Goal: Task Accomplishment & Management: Manage account settings

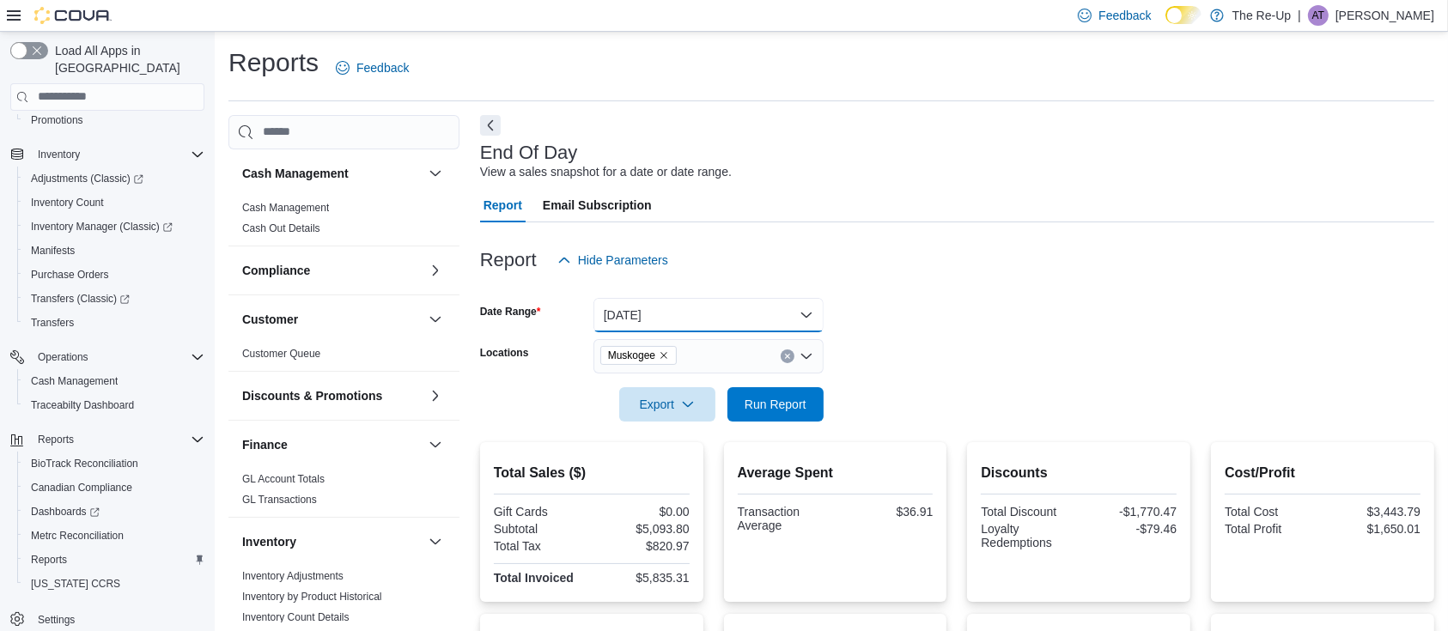
click at [697, 308] on button "Today" at bounding box center [709, 315] width 230 height 34
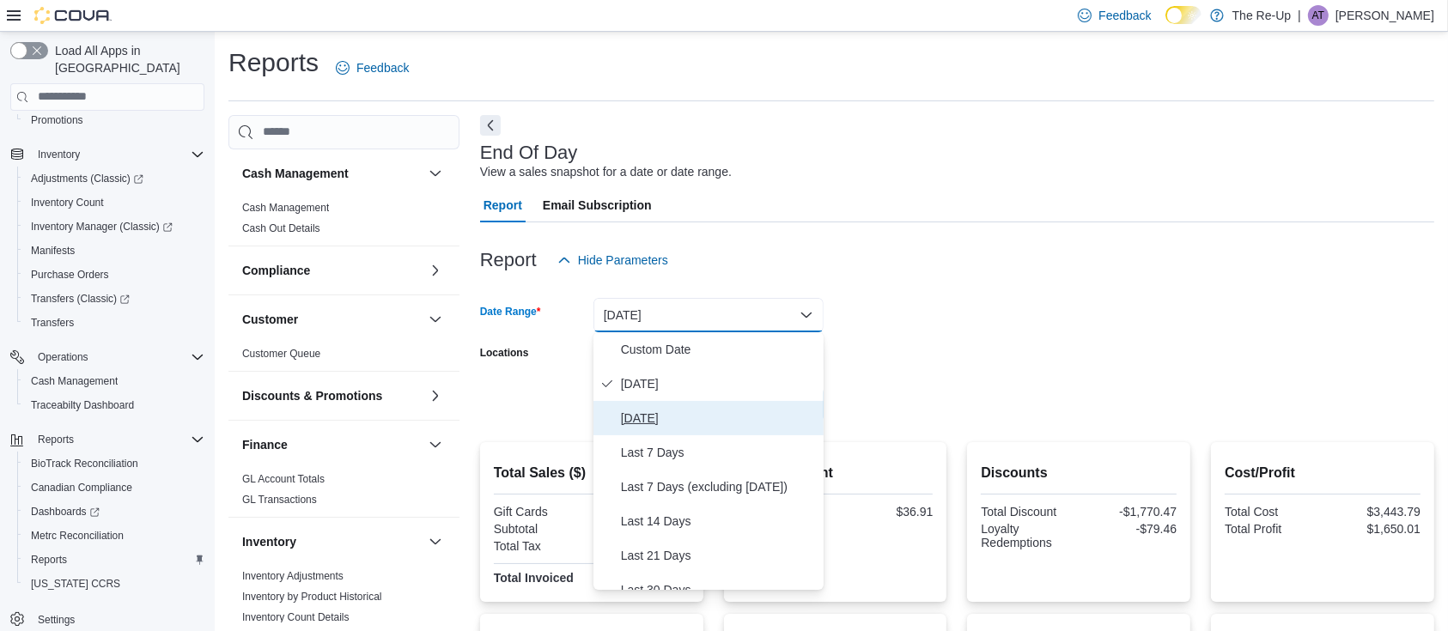
click at [716, 427] on span "Yesterday" at bounding box center [719, 418] width 196 height 21
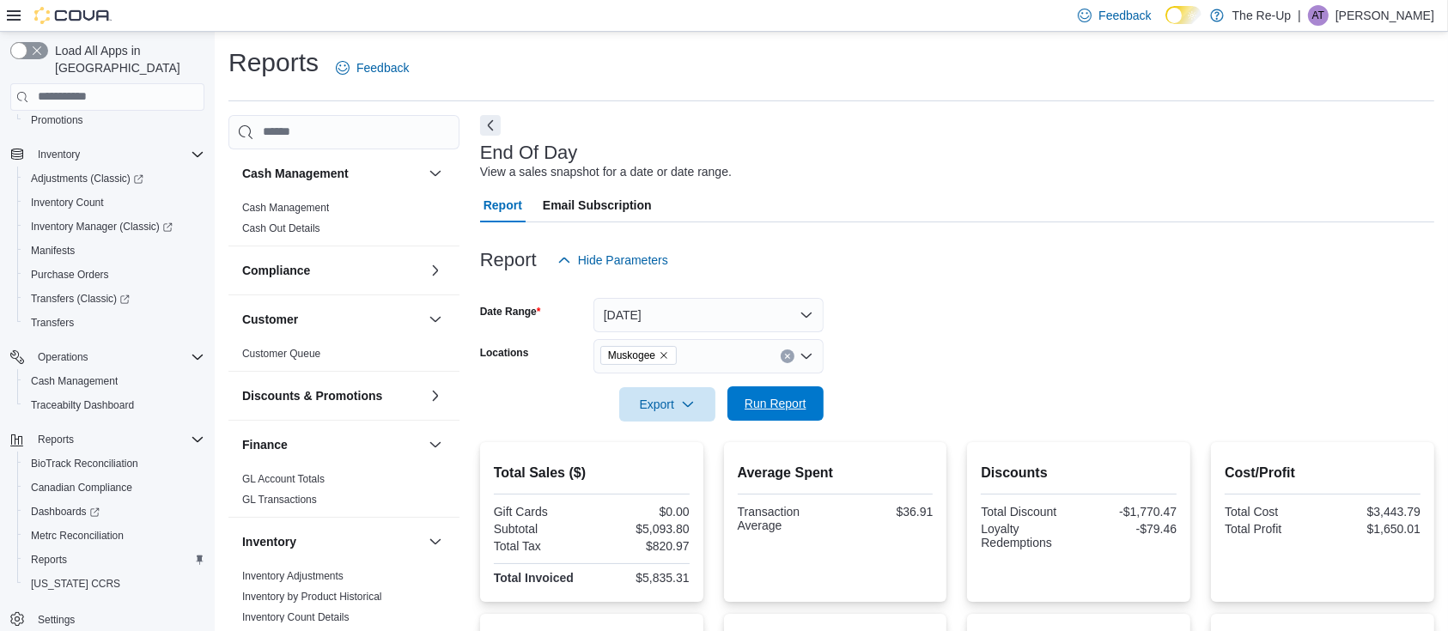
click at [773, 399] on span "Run Report" at bounding box center [776, 403] width 62 height 17
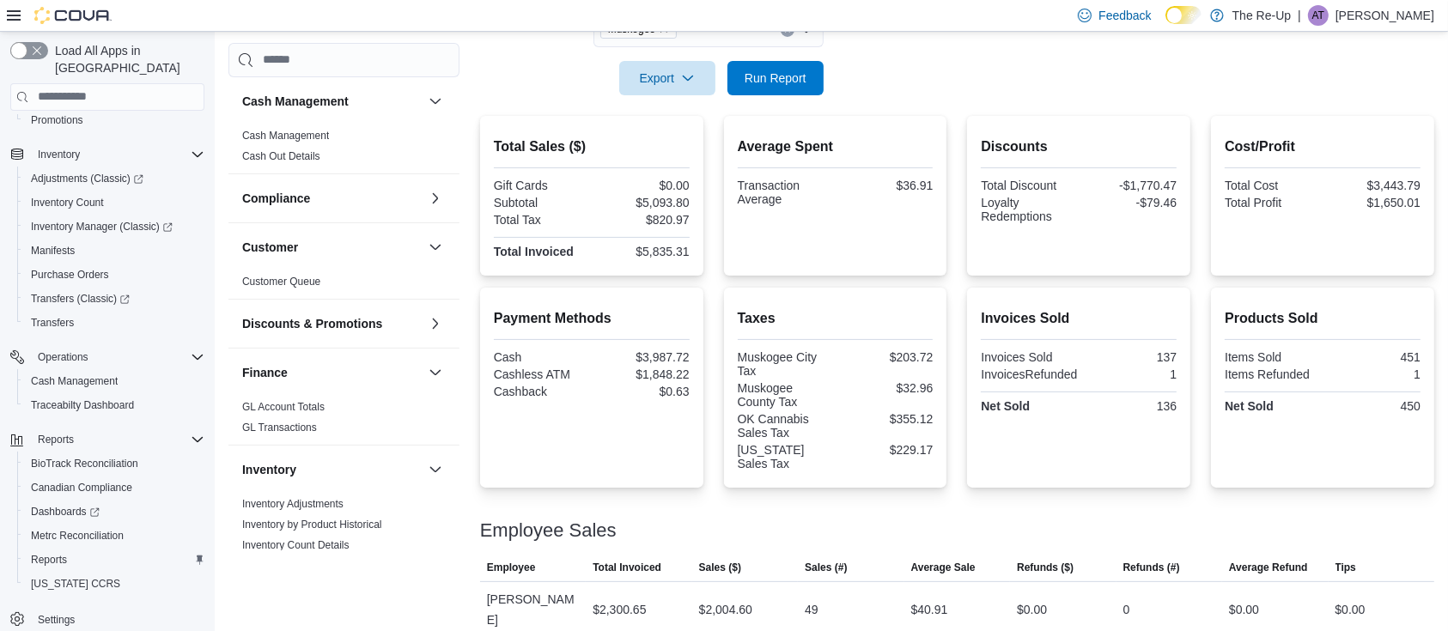
scroll to position [344, 0]
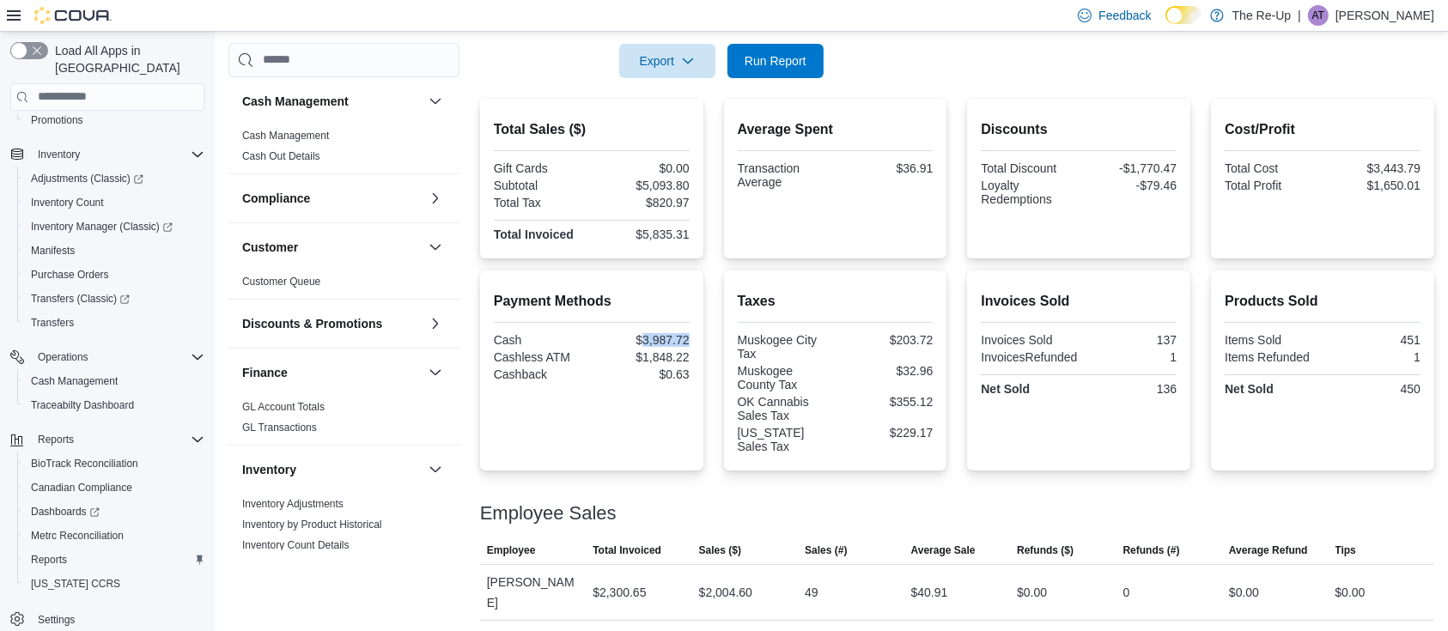
drag, startPoint x: 691, startPoint y: 336, endPoint x: 649, endPoint y: 338, distance: 42.2
click at [649, 338] on div "$3,987.72" at bounding box center [642, 340] width 94 height 14
copy div "3,987.72"
click at [696, 375] on div "Payment Methods Cash $3,987.72 Cashless ATM $1,848.22 Cashback $0.63" at bounding box center [591, 371] width 223 height 200
click at [790, 53] on span "Run Report" at bounding box center [776, 60] width 62 height 17
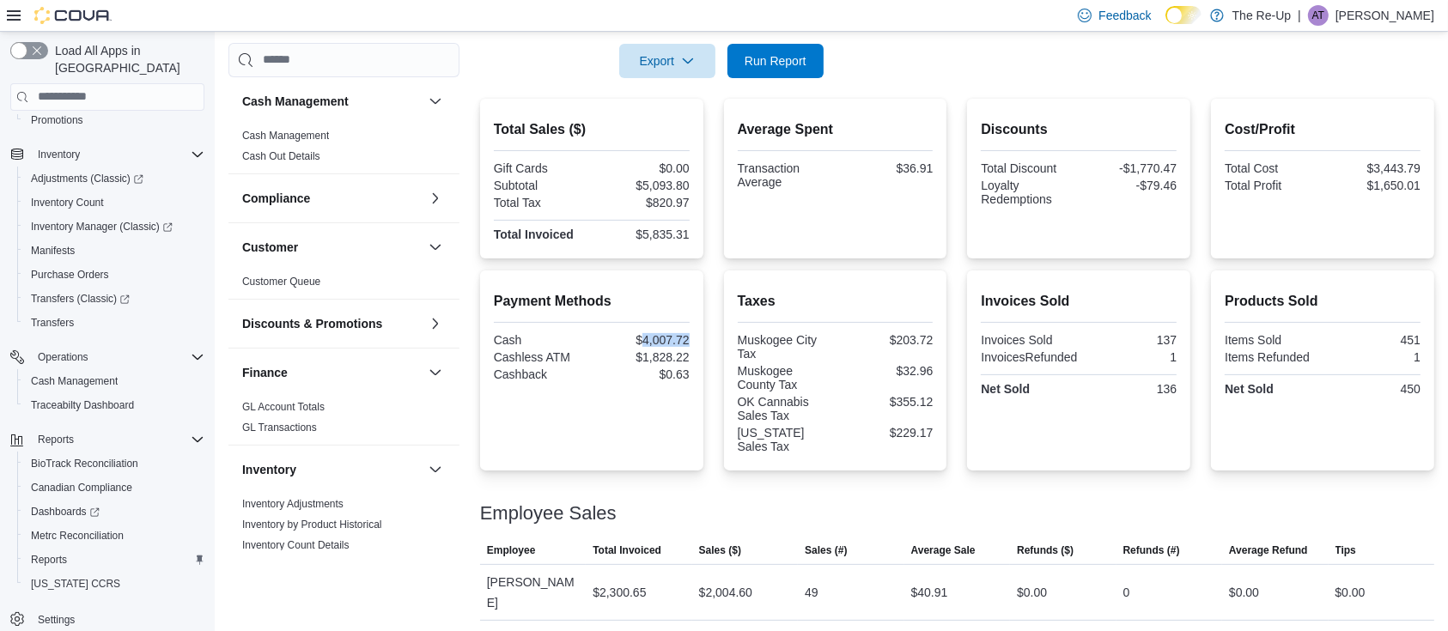
drag, startPoint x: 692, startPoint y: 340, endPoint x: 649, endPoint y: 339, distance: 43.8
click at [649, 339] on div "$4,007.72" at bounding box center [642, 340] width 94 height 14
copy div "4,007.72"
click at [1002, 514] on div "Employee Sales" at bounding box center [957, 513] width 954 height 21
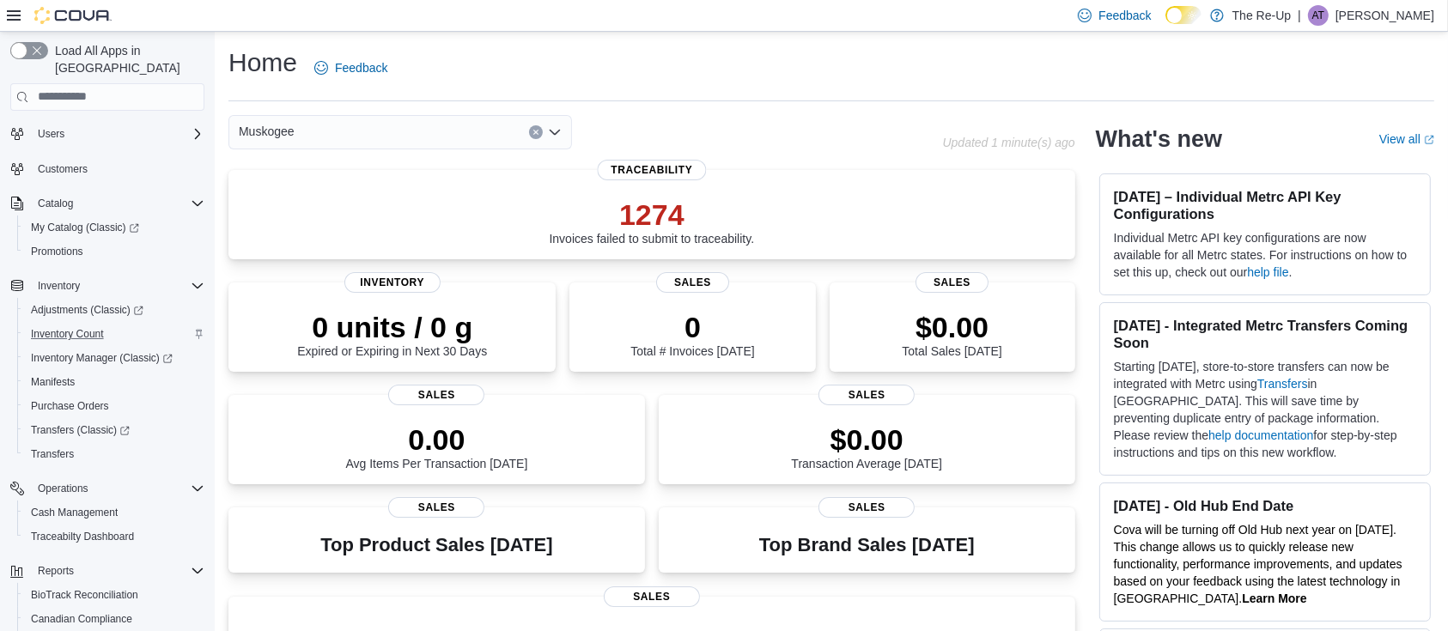
scroll to position [114, 0]
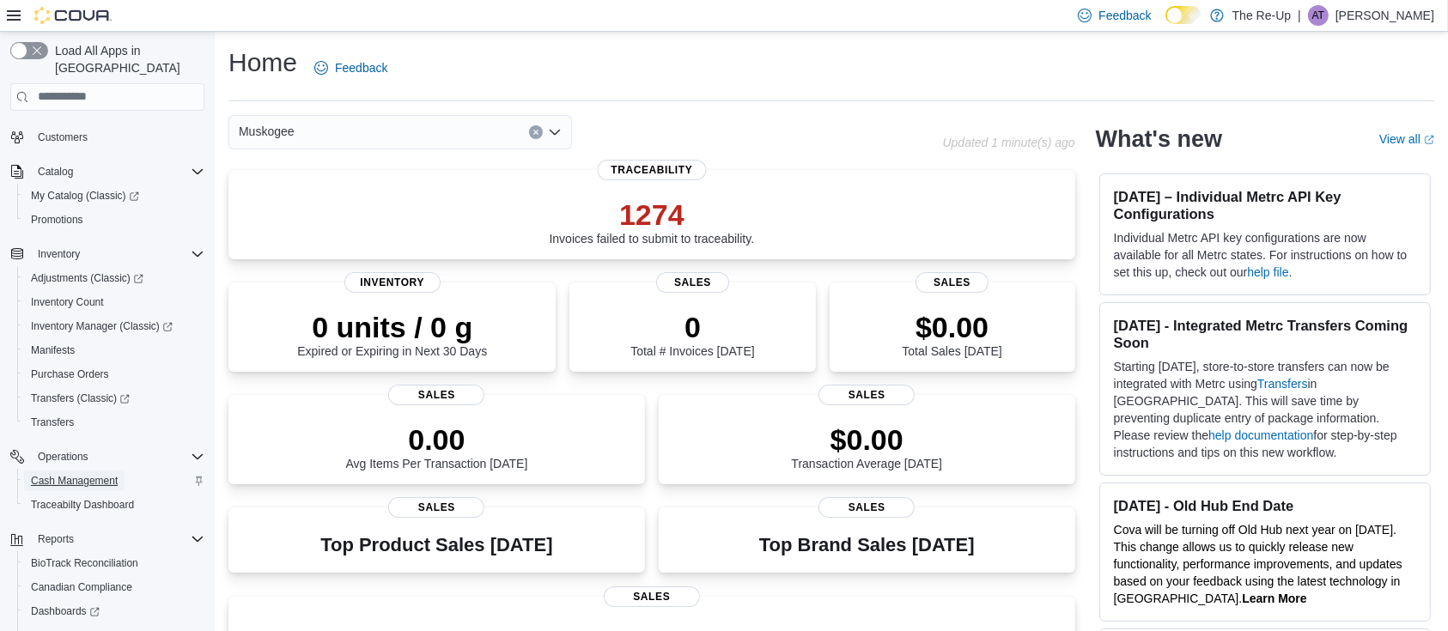
click at [90, 474] on span "Cash Management" at bounding box center [74, 481] width 87 height 14
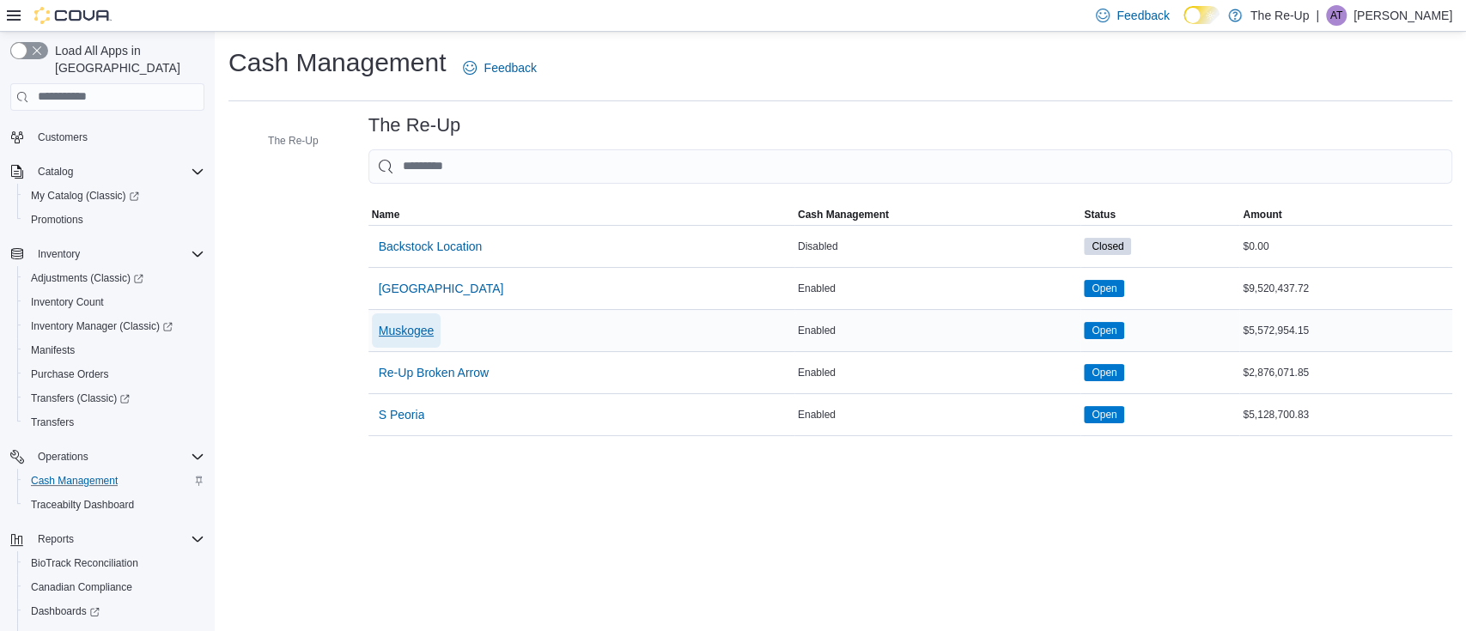
click at [413, 332] on span "Muskogee" at bounding box center [407, 330] width 56 height 17
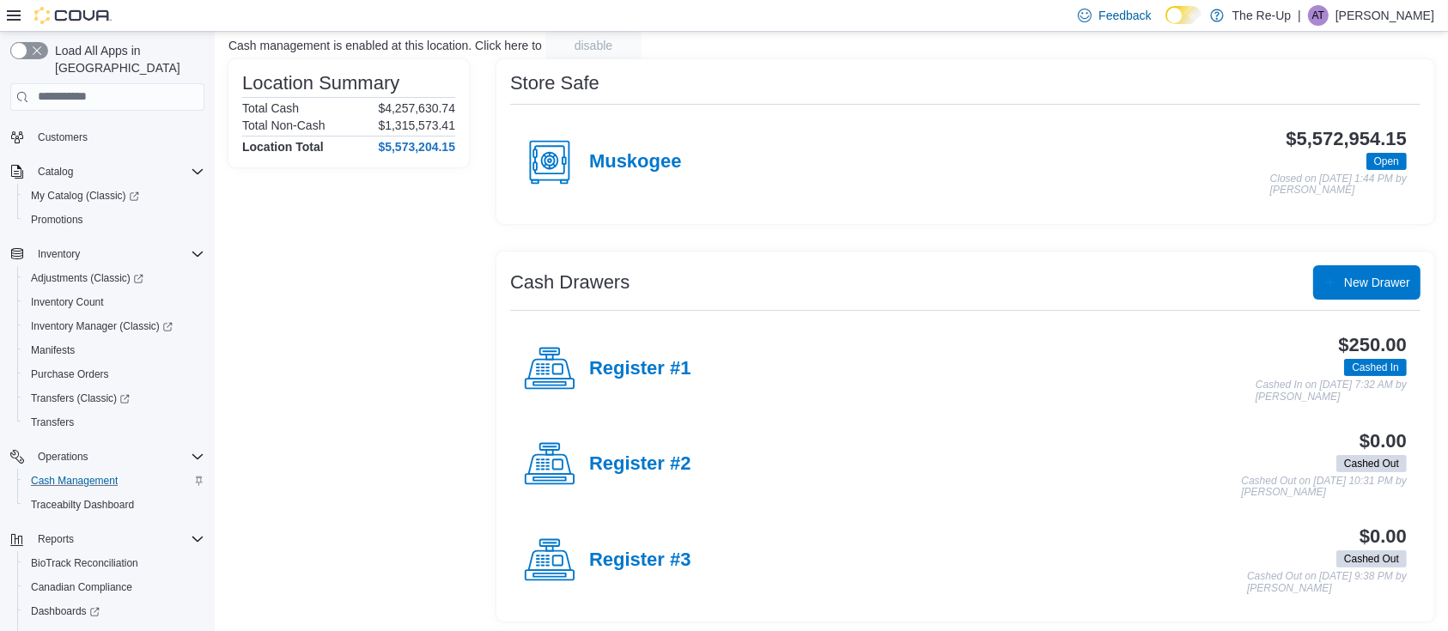
scroll to position [118, 0]
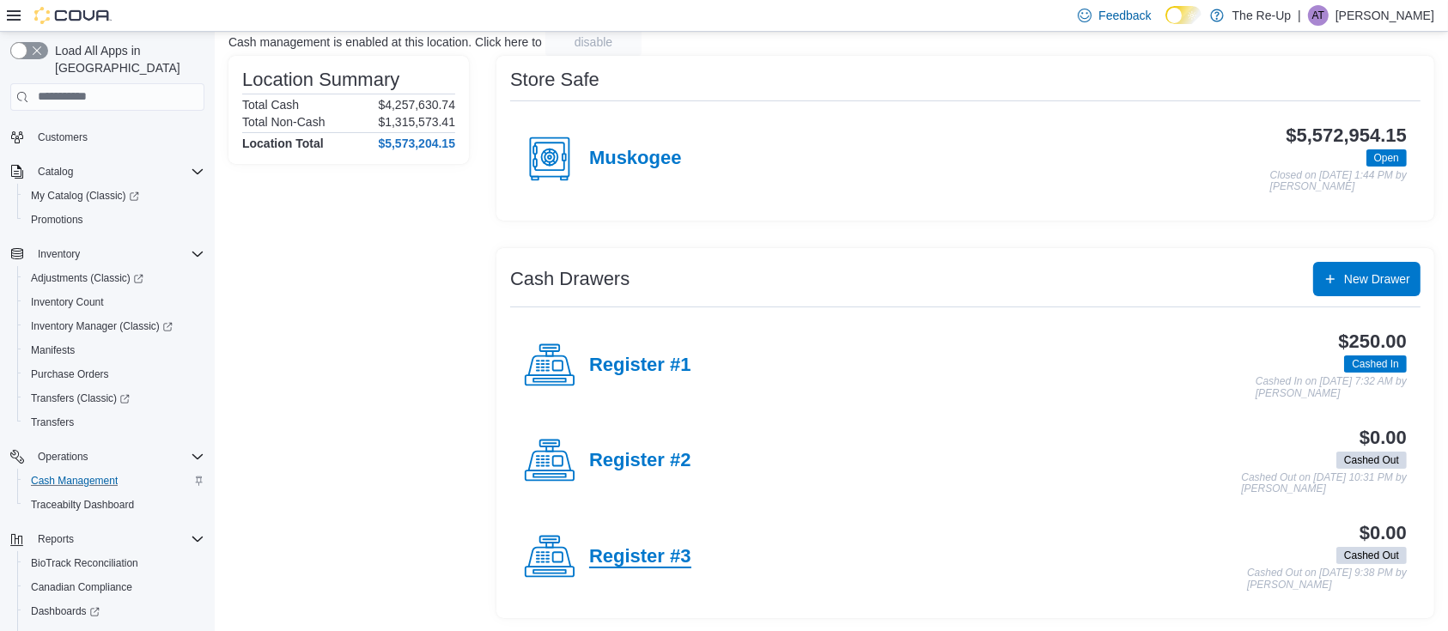
click at [607, 557] on h4 "Register #3" at bounding box center [640, 557] width 102 height 22
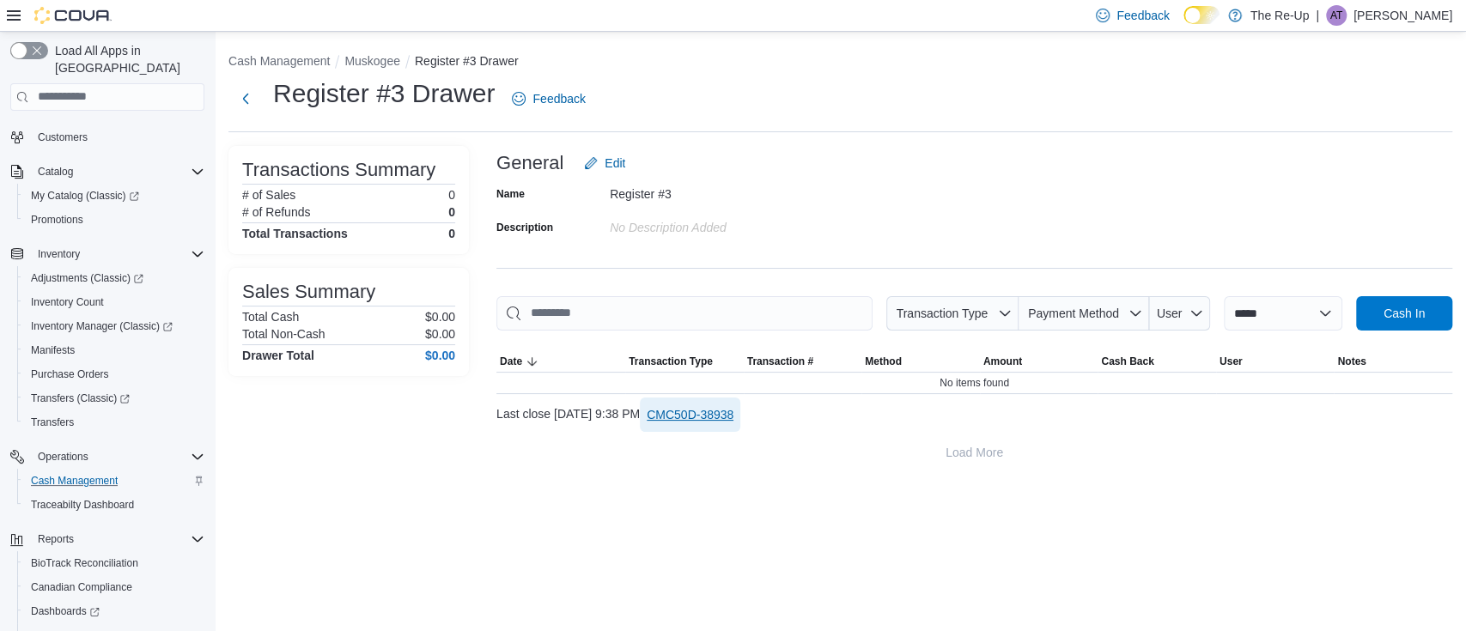
click at [734, 411] on span "CMC50D-38938" at bounding box center [690, 414] width 87 height 17
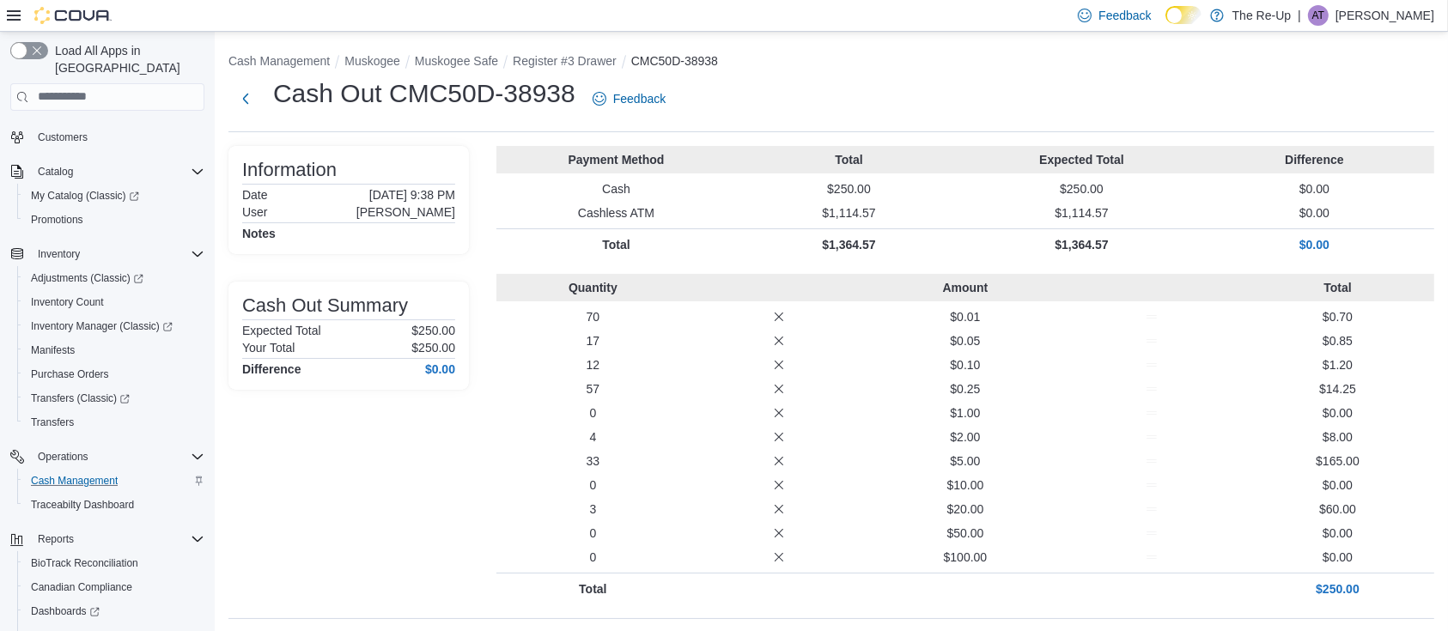
click at [377, 52] on li "Muskogee" at bounding box center [379, 60] width 70 height 17
click at [377, 59] on button "Muskogee" at bounding box center [372, 61] width 56 height 14
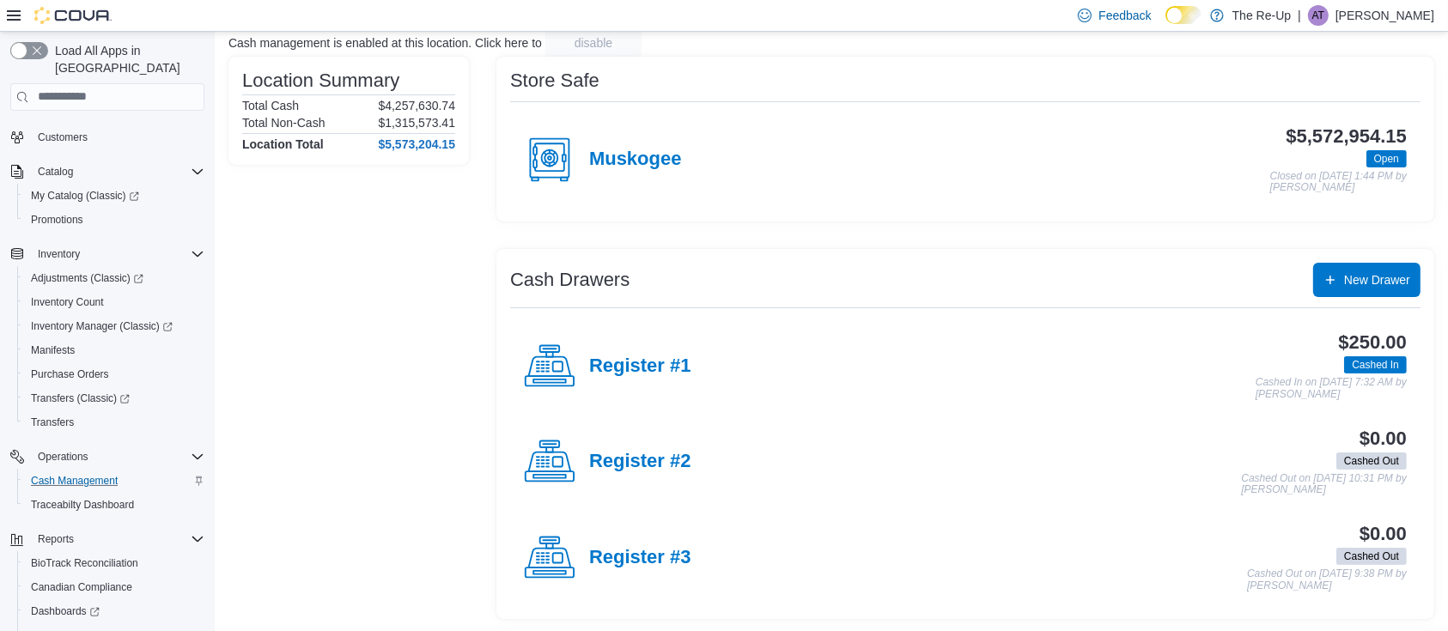
scroll to position [118, 0]
click at [649, 459] on h4 "Register #2" at bounding box center [640, 461] width 102 height 22
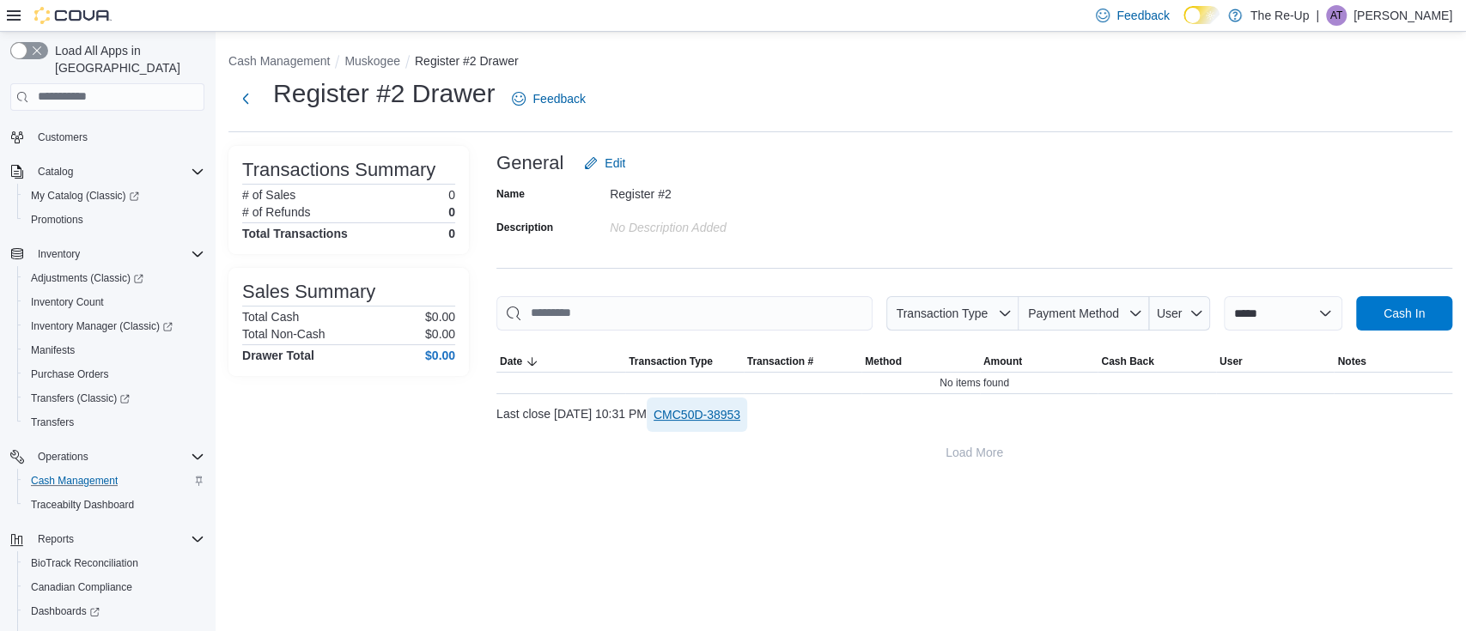
click at [740, 417] on span "CMC50D-38953" at bounding box center [697, 414] width 87 height 17
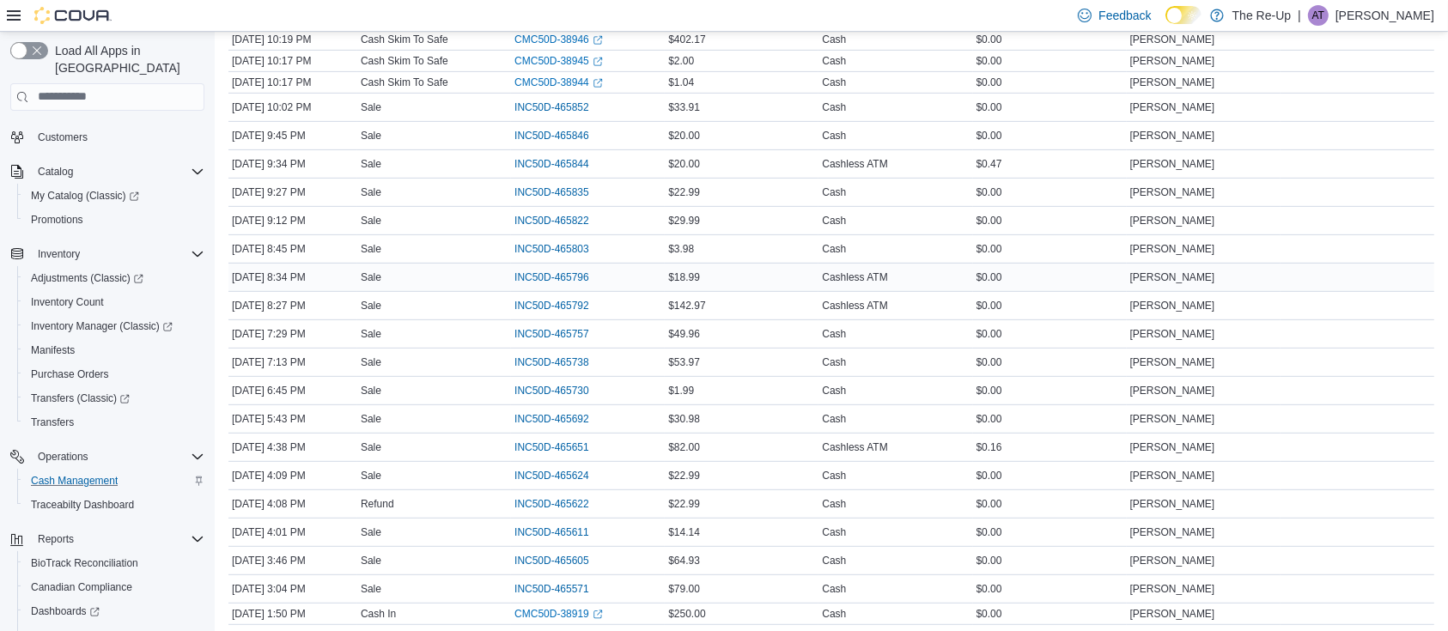
scroll to position [707, 0]
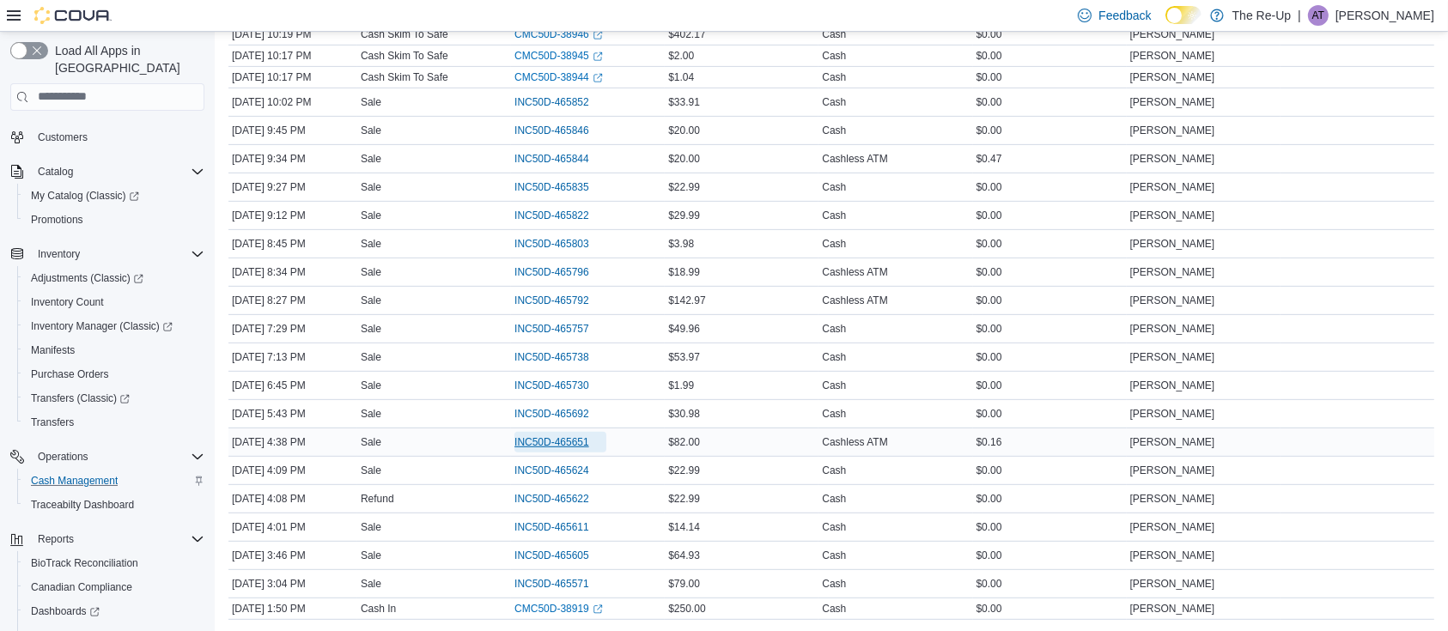
click at [574, 435] on span "INC50D-465651" at bounding box center [552, 442] width 75 height 14
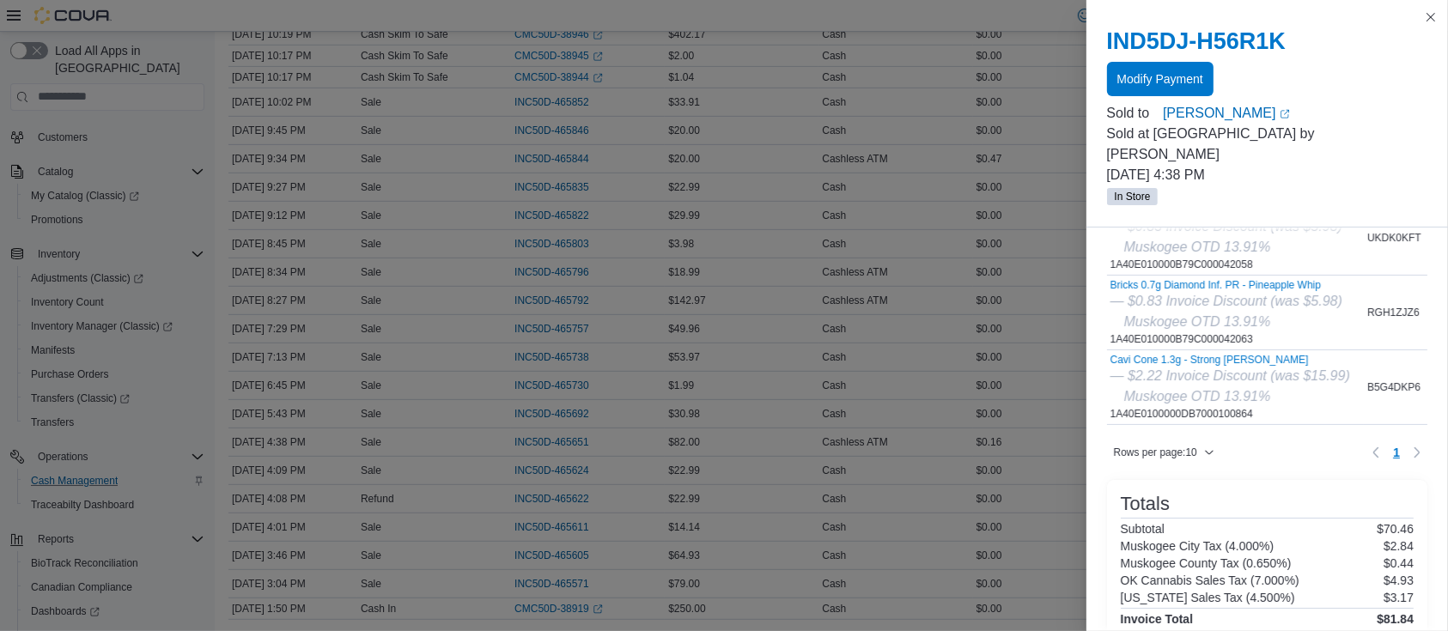
scroll to position [801, 0]
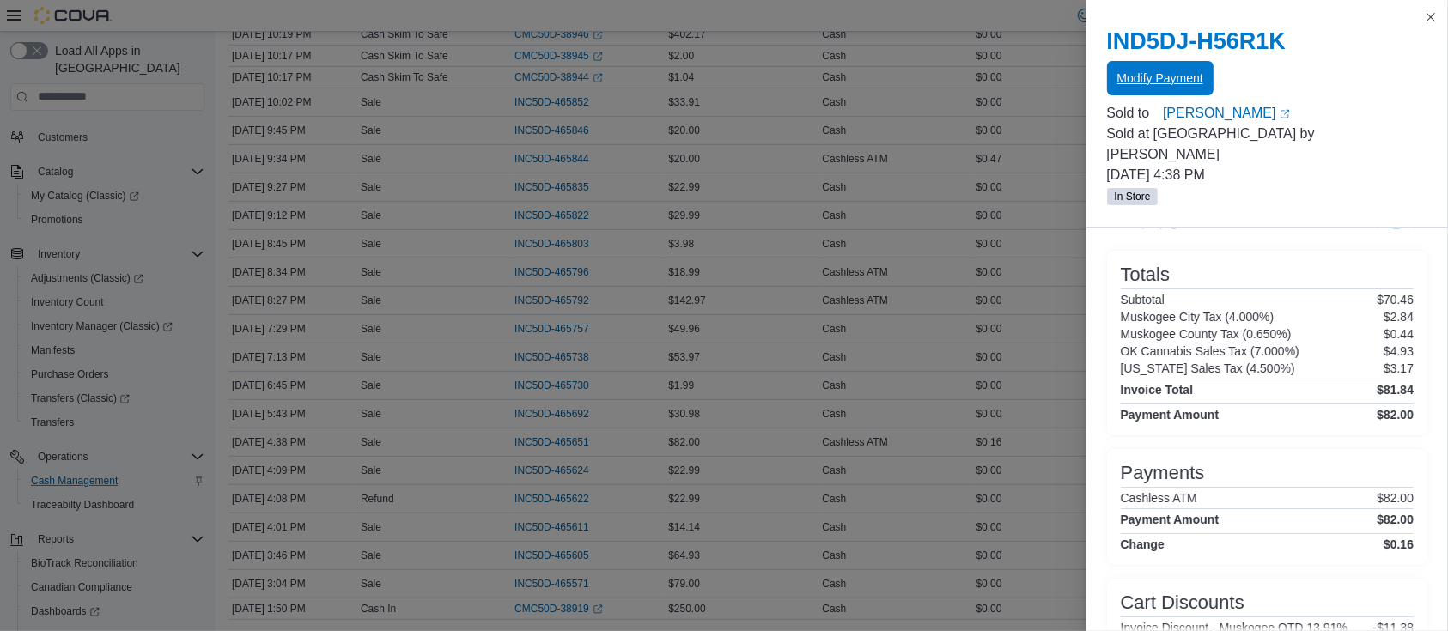
click at [1164, 86] on span "Modify Payment" at bounding box center [1161, 78] width 86 height 17
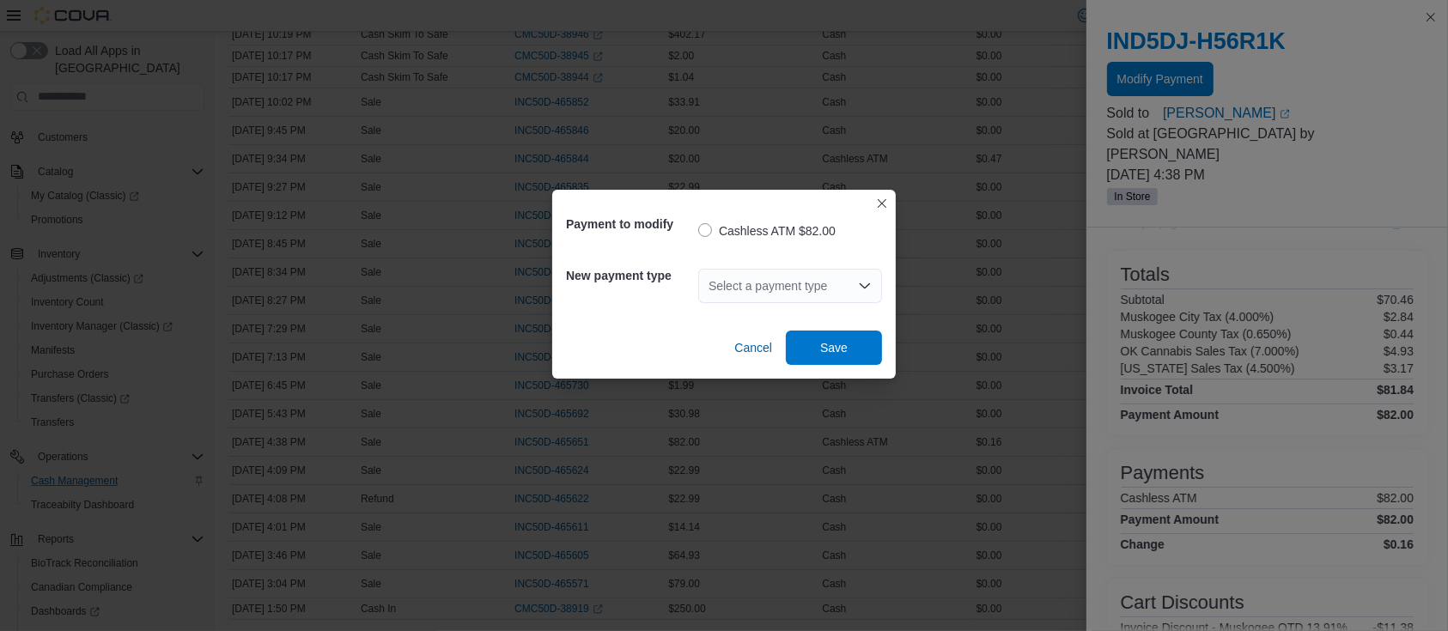
click at [861, 289] on icon "Open list of options" at bounding box center [865, 286] width 14 height 14
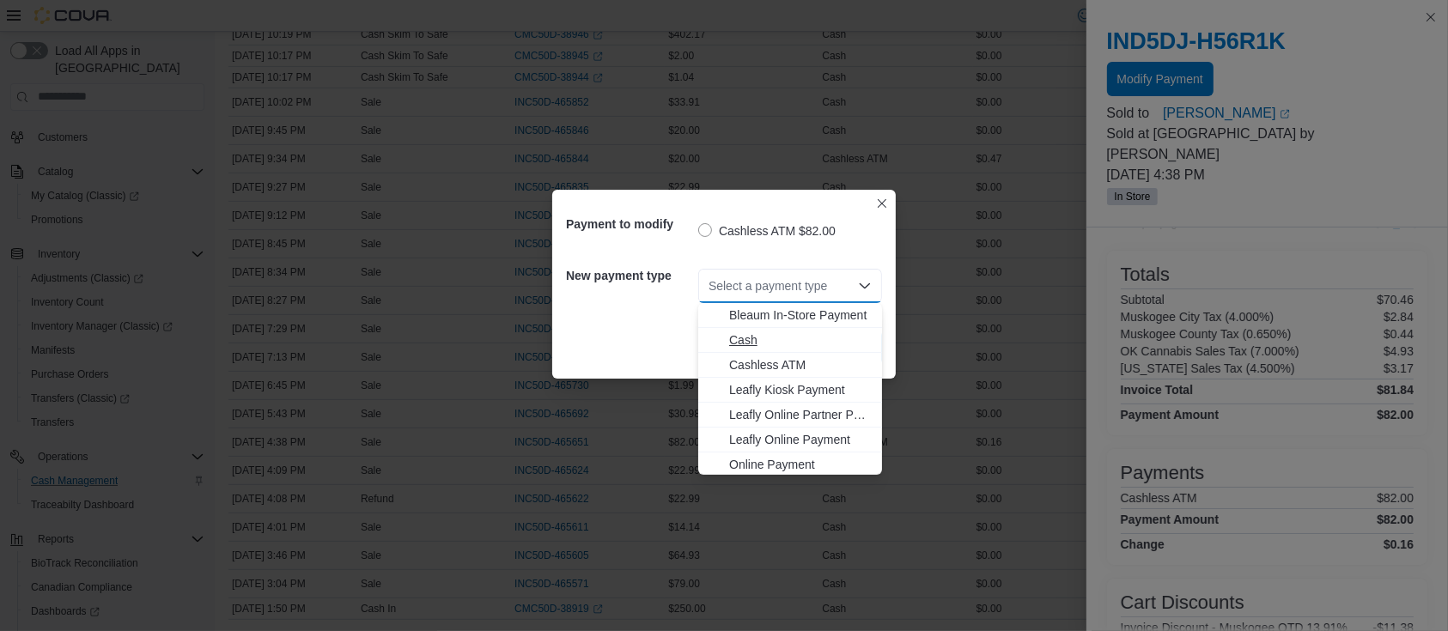
click at [793, 343] on span "Cash" at bounding box center [800, 340] width 143 height 17
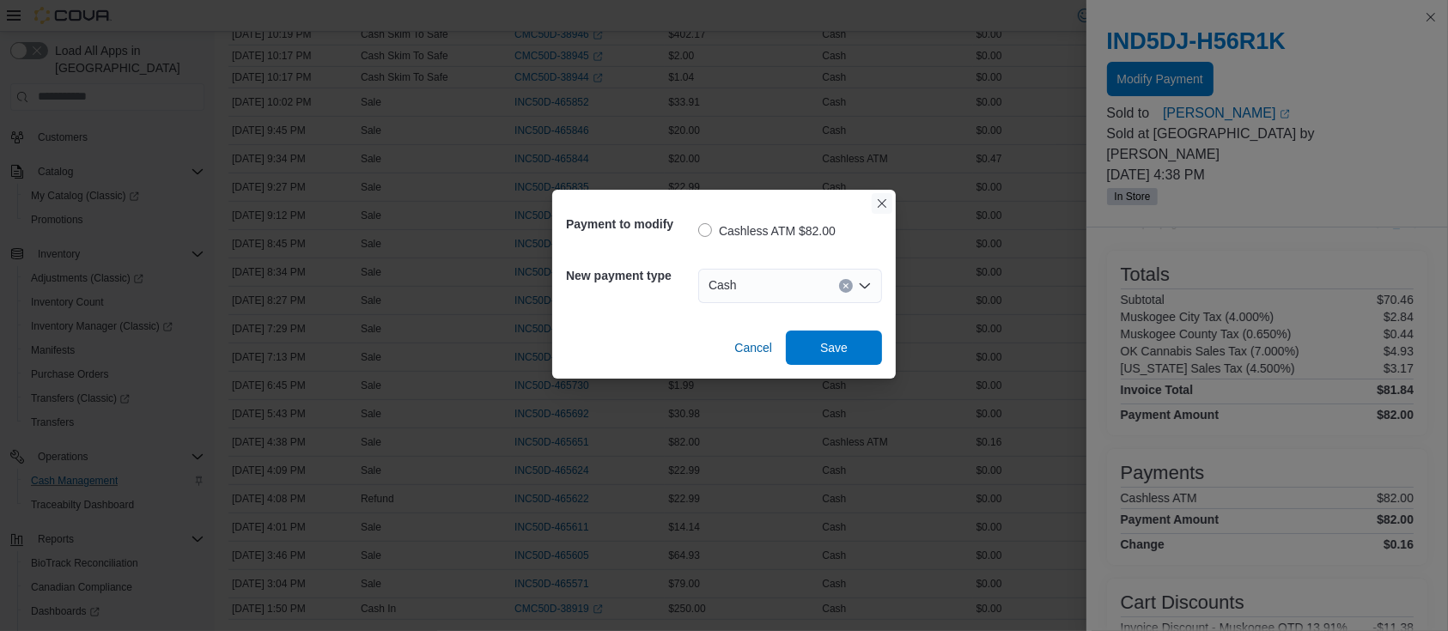
click at [884, 204] on button "Closes this modal window" at bounding box center [882, 203] width 21 height 21
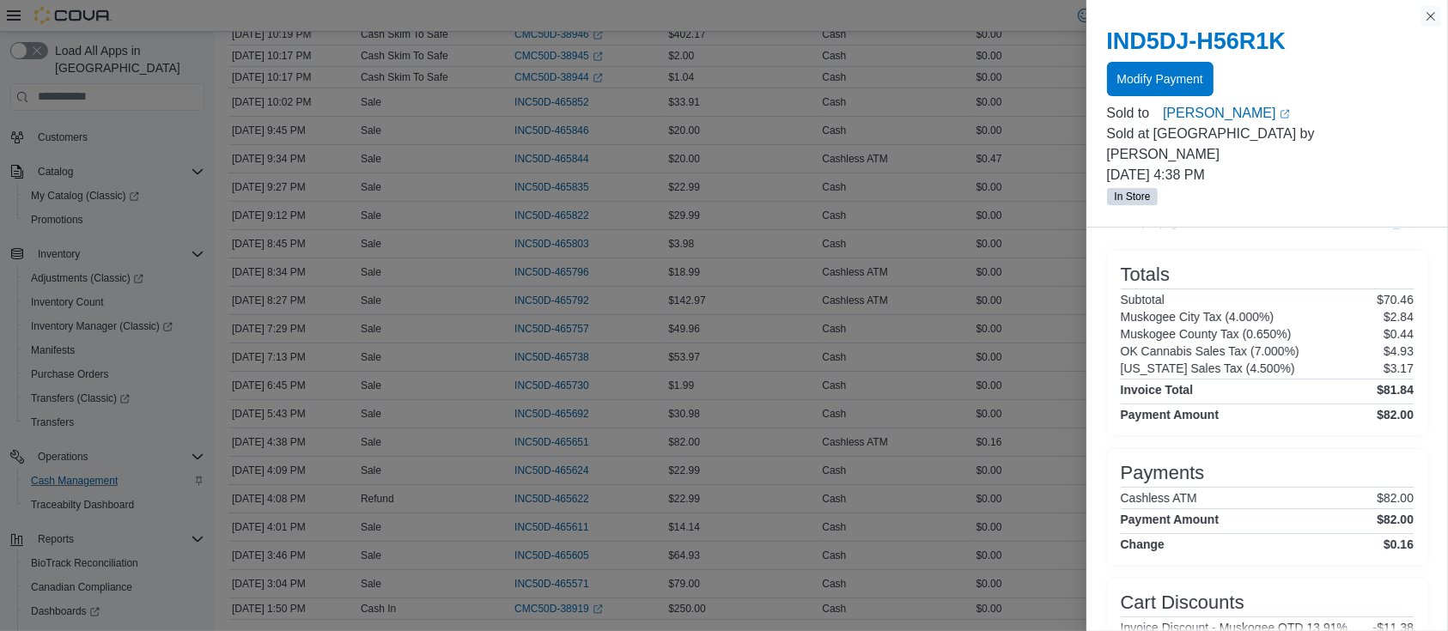
click at [1435, 16] on button "Close this dialog" at bounding box center [1431, 16] width 21 height 21
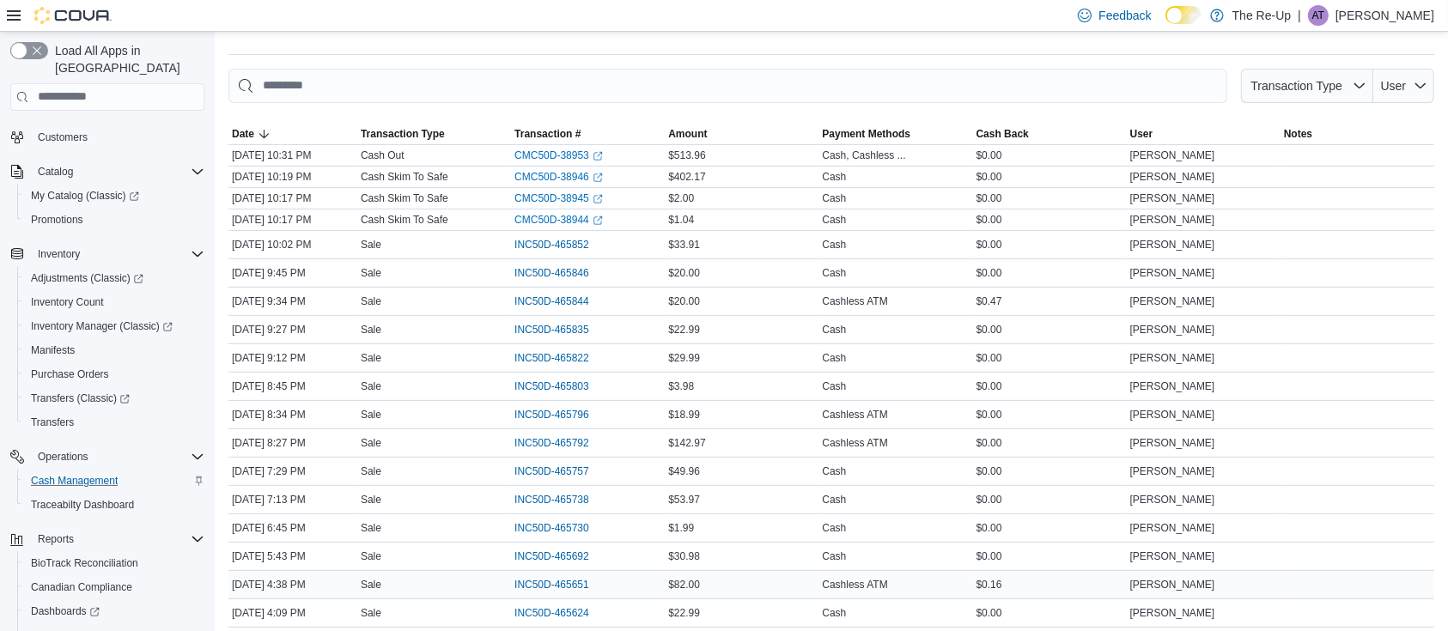
scroll to position [707, 0]
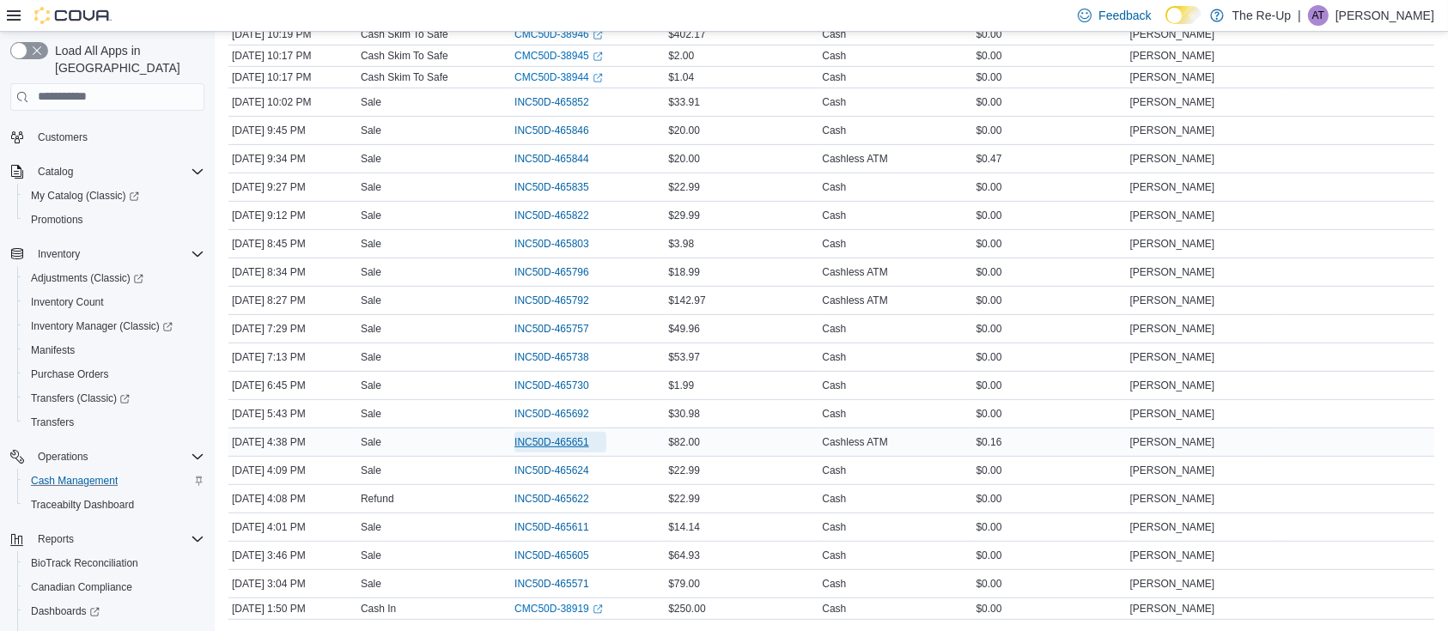
click at [582, 432] on span "INC50D-465651" at bounding box center [561, 442] width 92 height 21
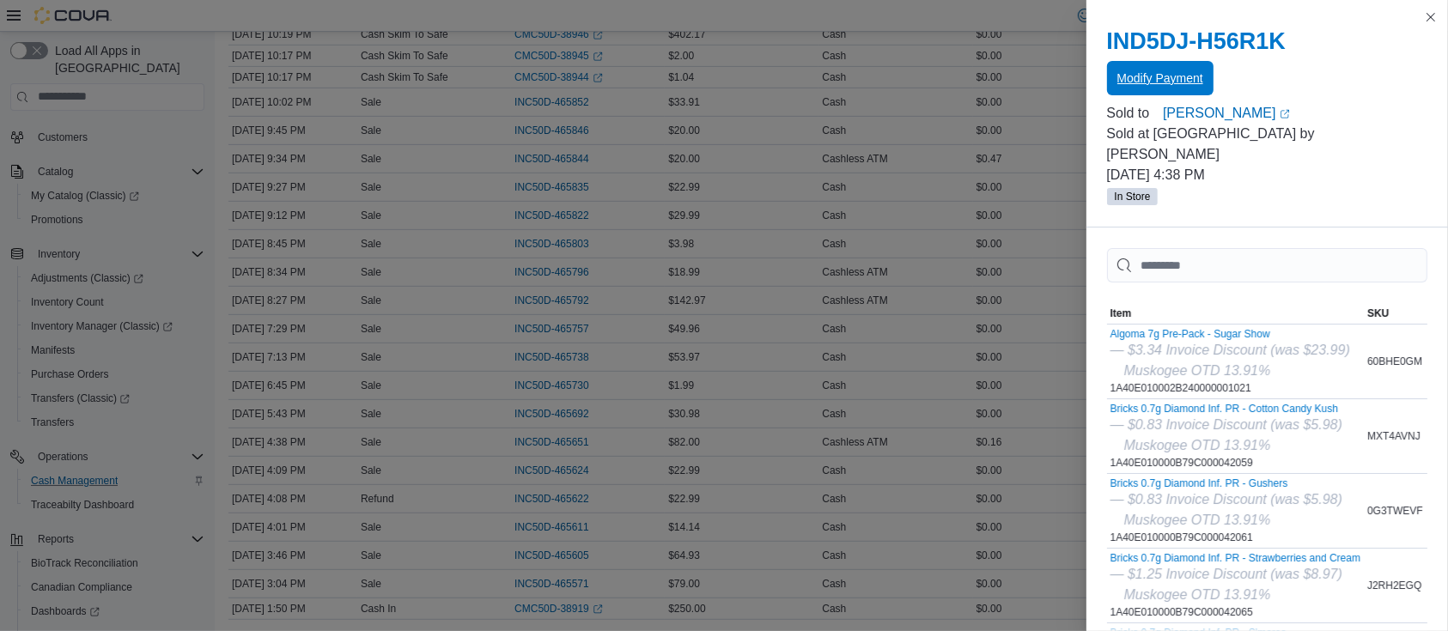
click at [1141, 73] on span "Modify Payment" at bounding box center [1161, 78] width 86 height 17
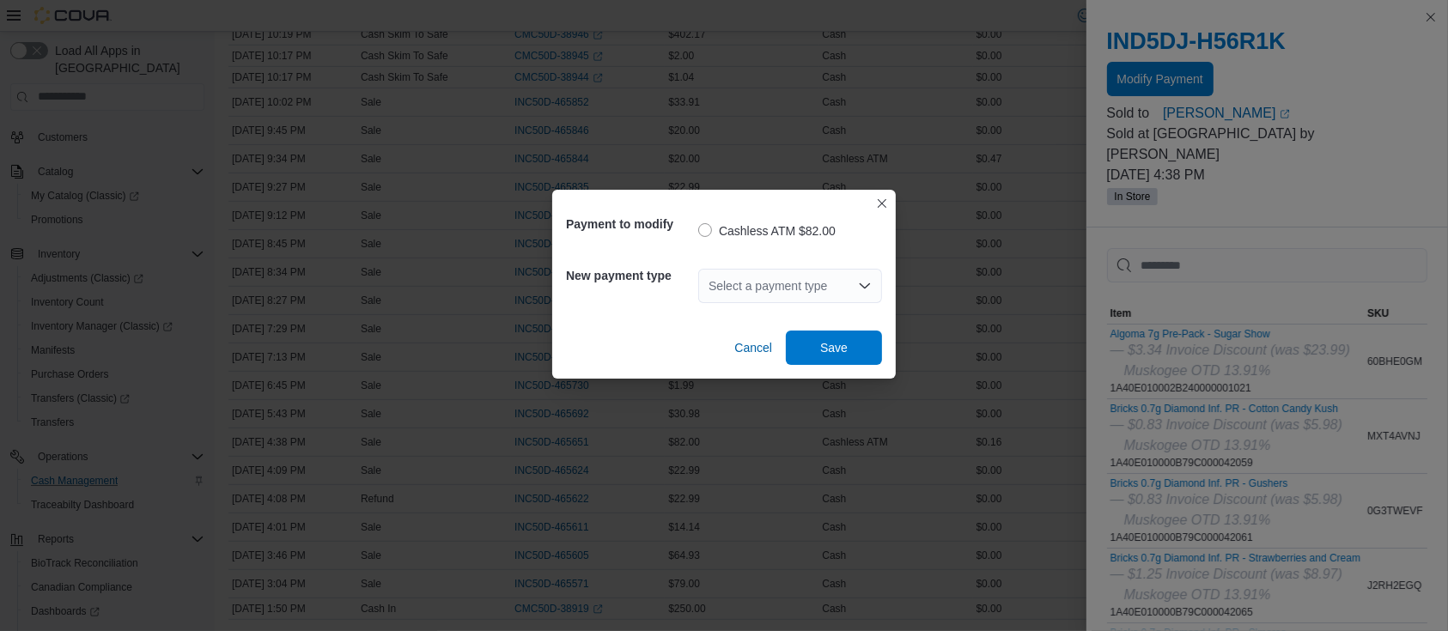
click at [763, 283] on div "Select a payment type" at bounding box center [790, 286] width 184 height 34
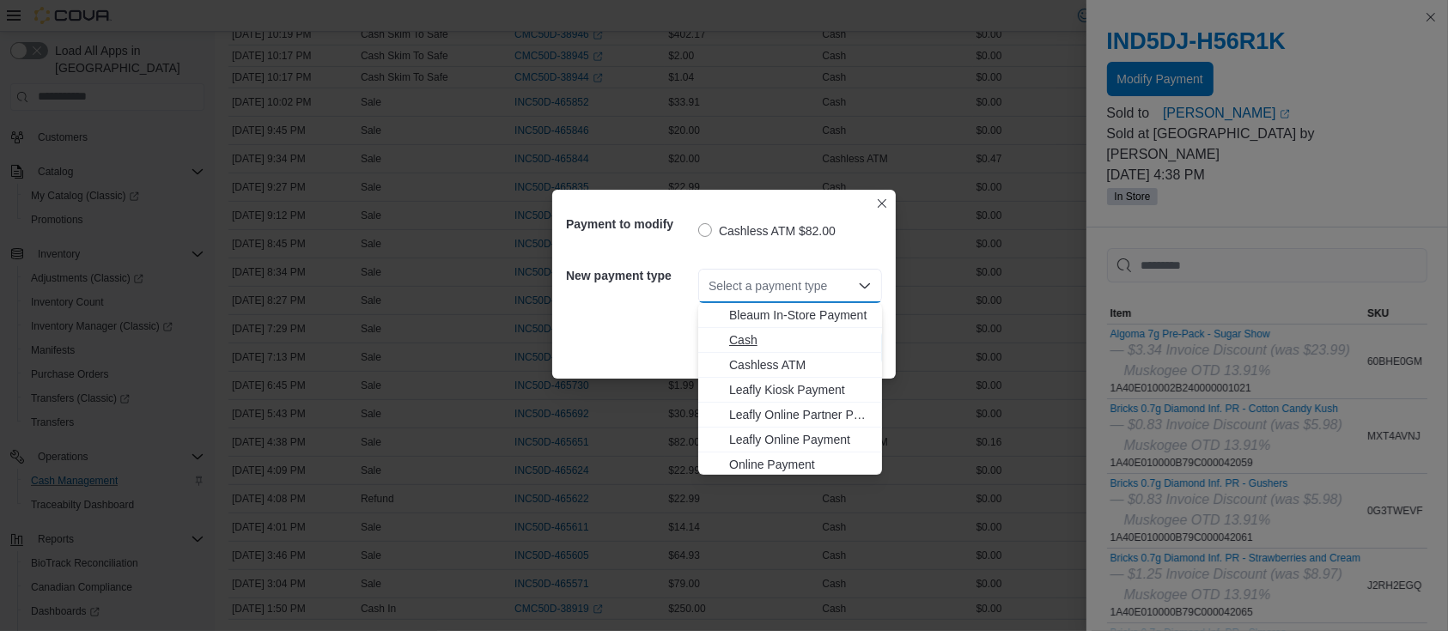
click at [744, 348] on span "Cash" at bounding box center [800, 340] width 143 height 17
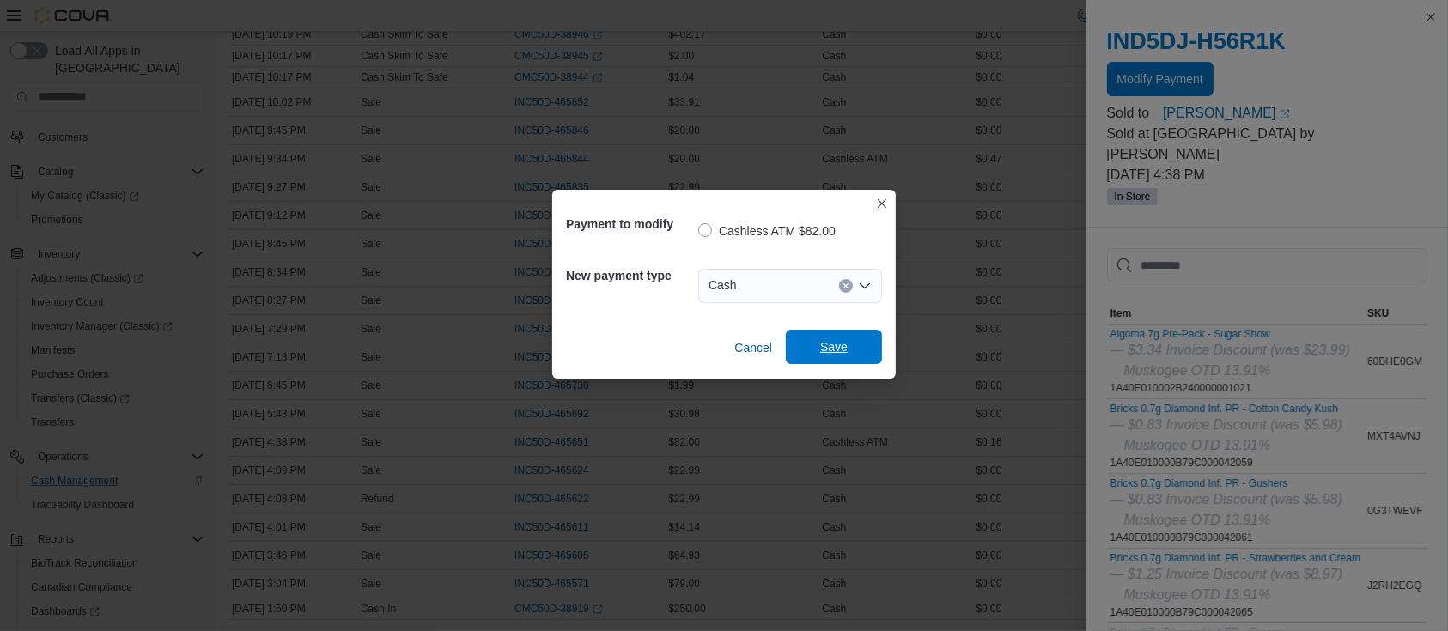
click at [846, 354] on span "Save" at bounding box center [833, 346] width 27 height 17
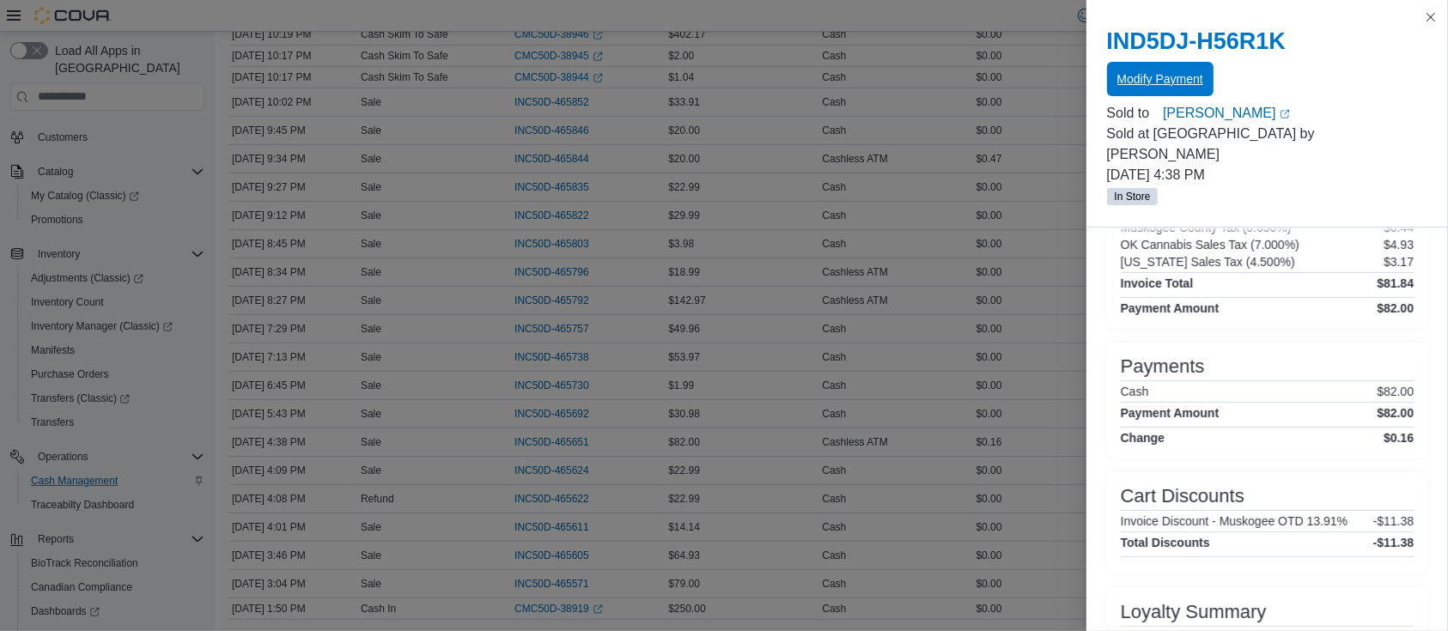
scroll to position [916, 0]
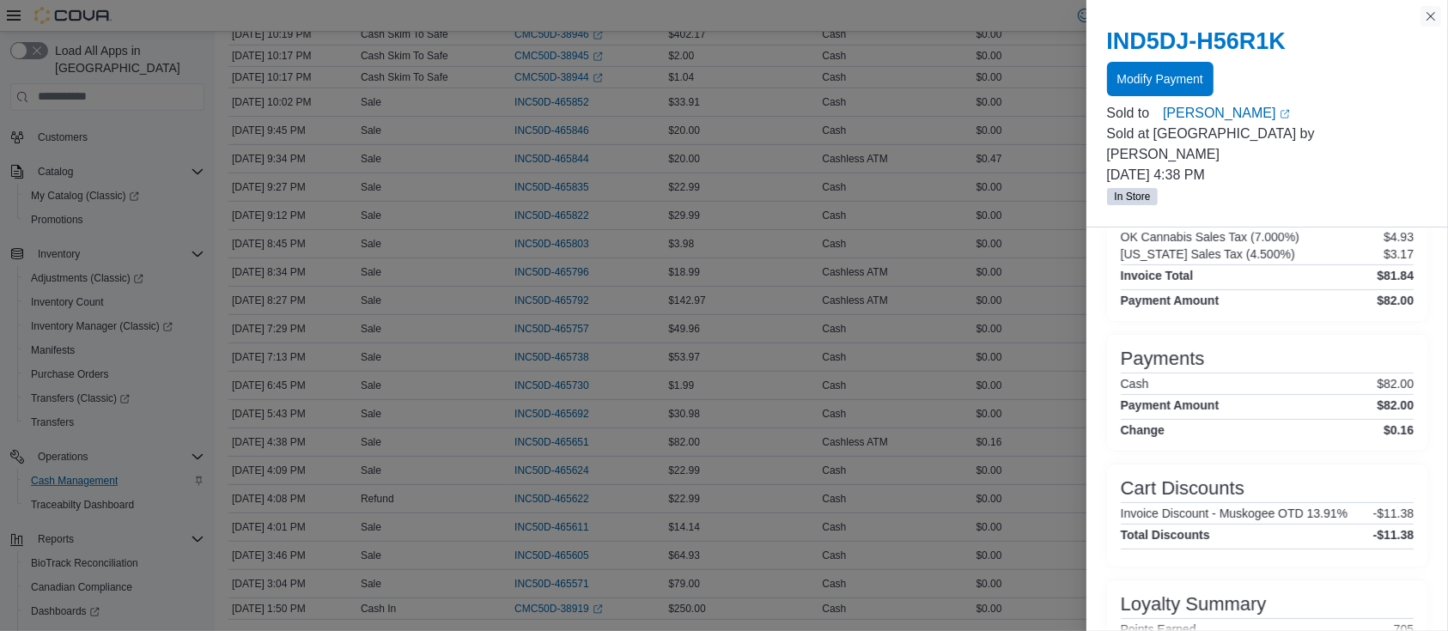
click at [1434, 17] on button "Close this dialog" at bounding box center [1431, 16] width 21 height 21
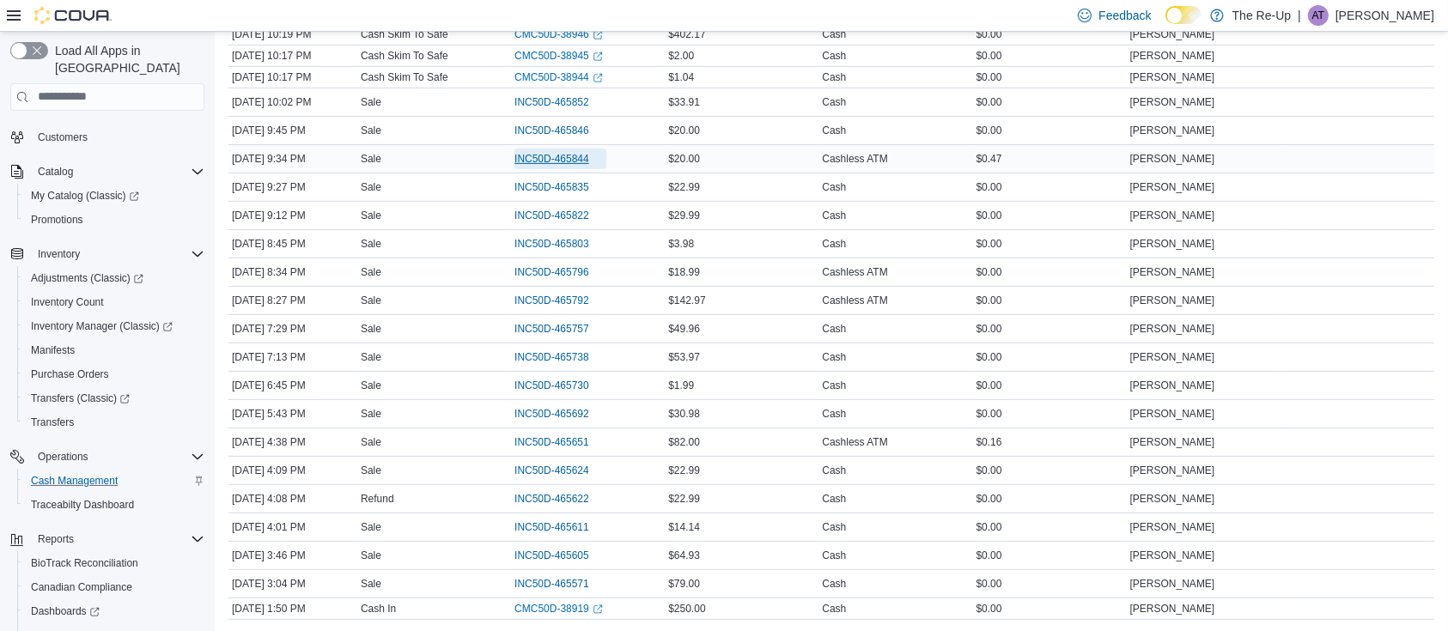
click at [582, 156] on span "INC50D-465844" at bounding box center [552, 159] width 75 height 14
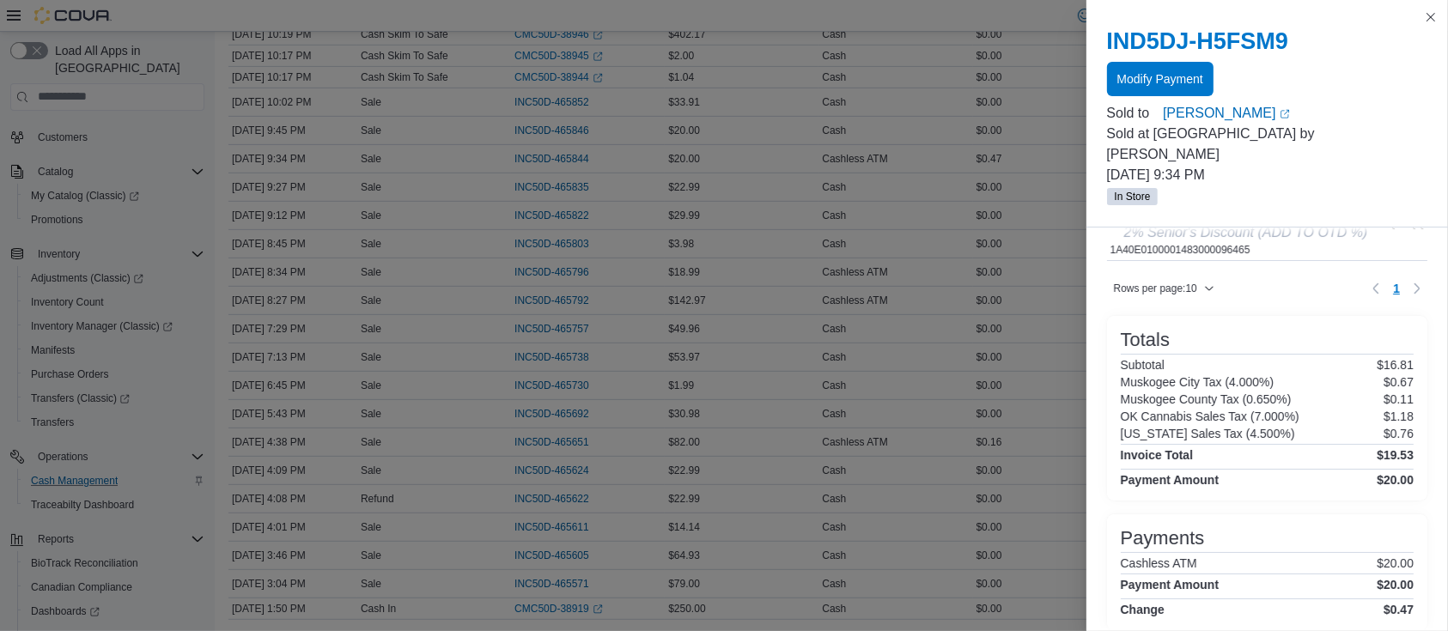
scroll to position [0, 0]
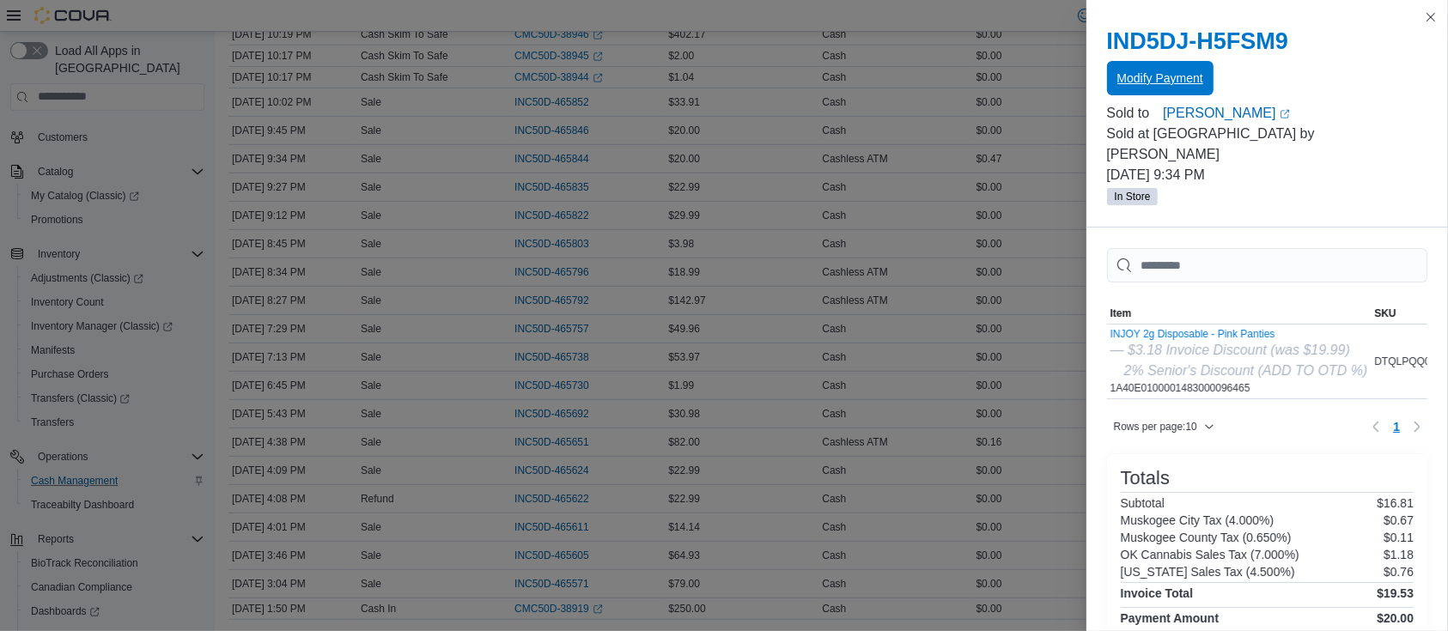
click at [1170, 76] on span "Modify Payment" at bounding box center [1161, 78] width 86 height 17
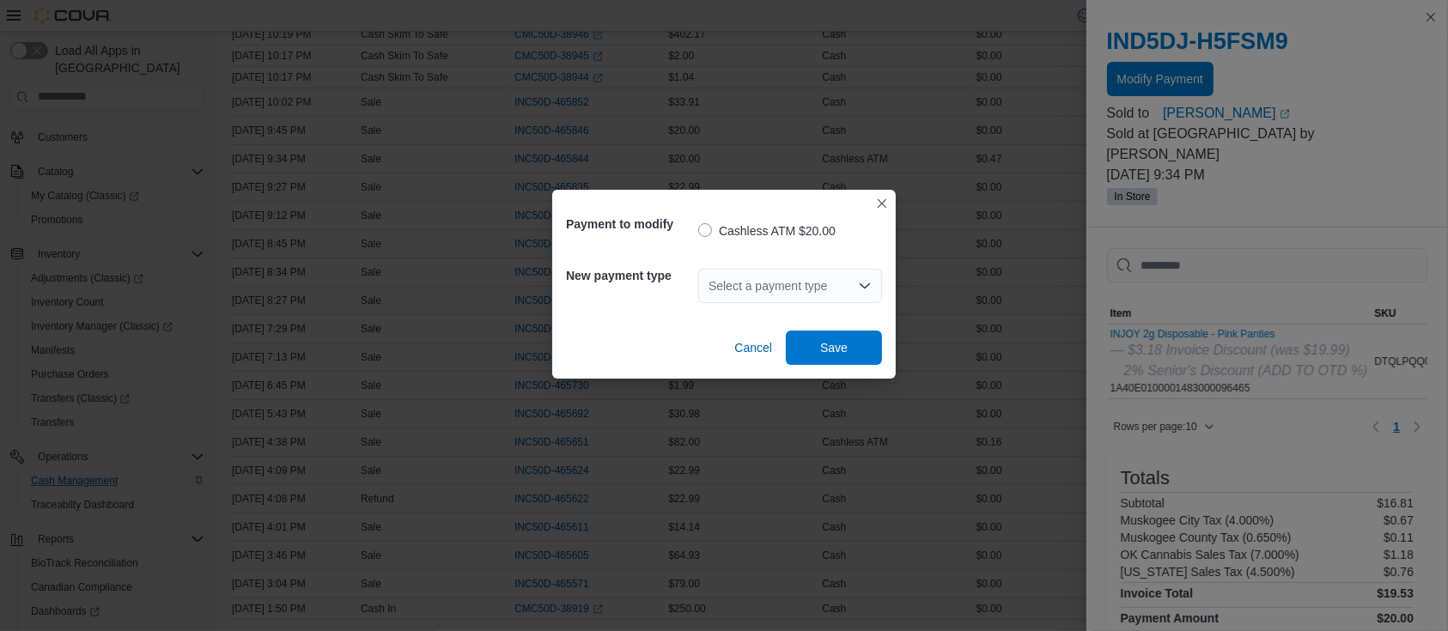
click at [859, 282] on icon "Open list of options" at bounding box center [865, 286] width 14 height 14
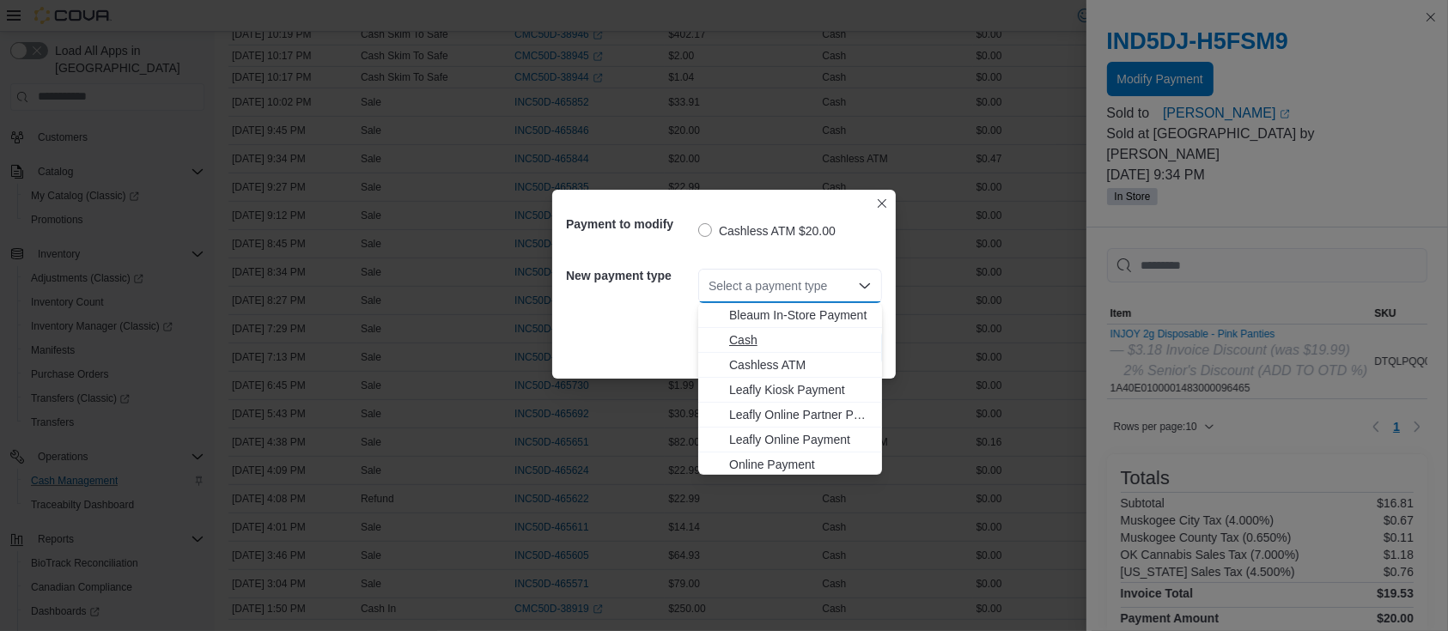
click at [789, 351] on button "Cash" at bounding box center [790, 340] width 184 height 25
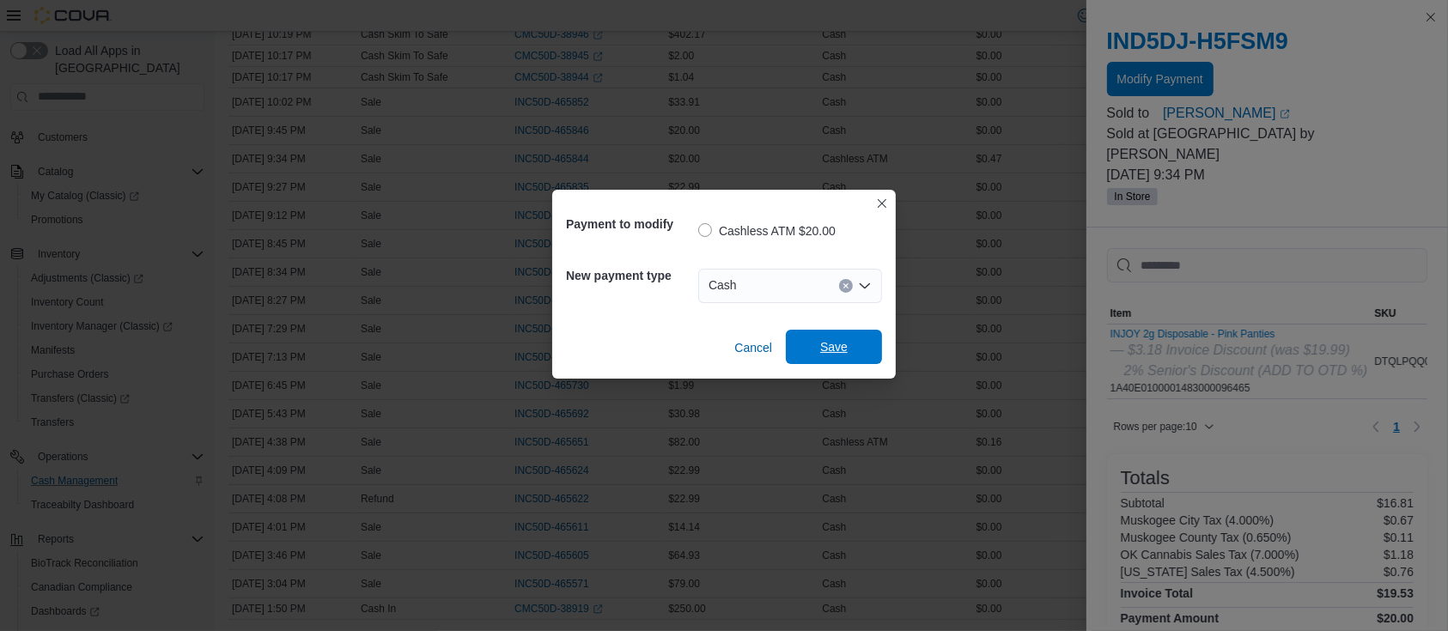
click at [834, 342] on span "Save" at bounding box center [833, 346] width 27 height 17
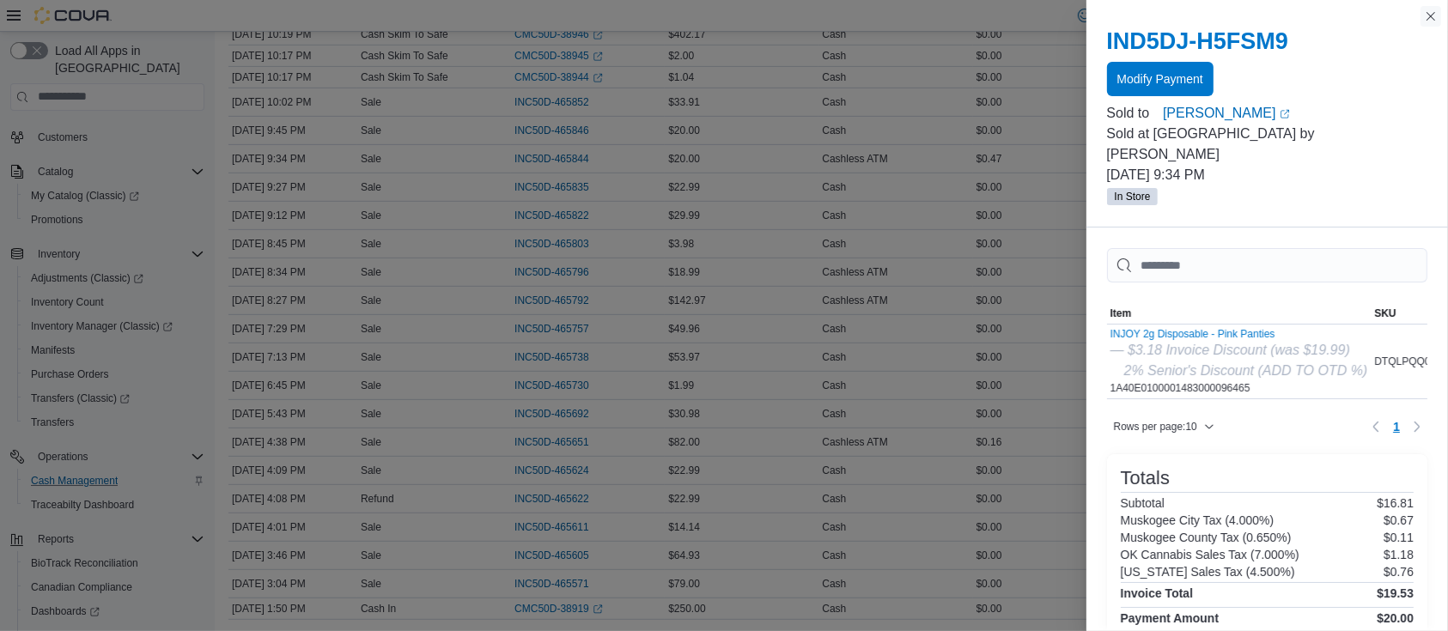
click at [1429, 14] on button "Close this dialog" at bounding box center [1431, 16] width 21 height 21
